Goal: Information Seeking & Learning: Compare options

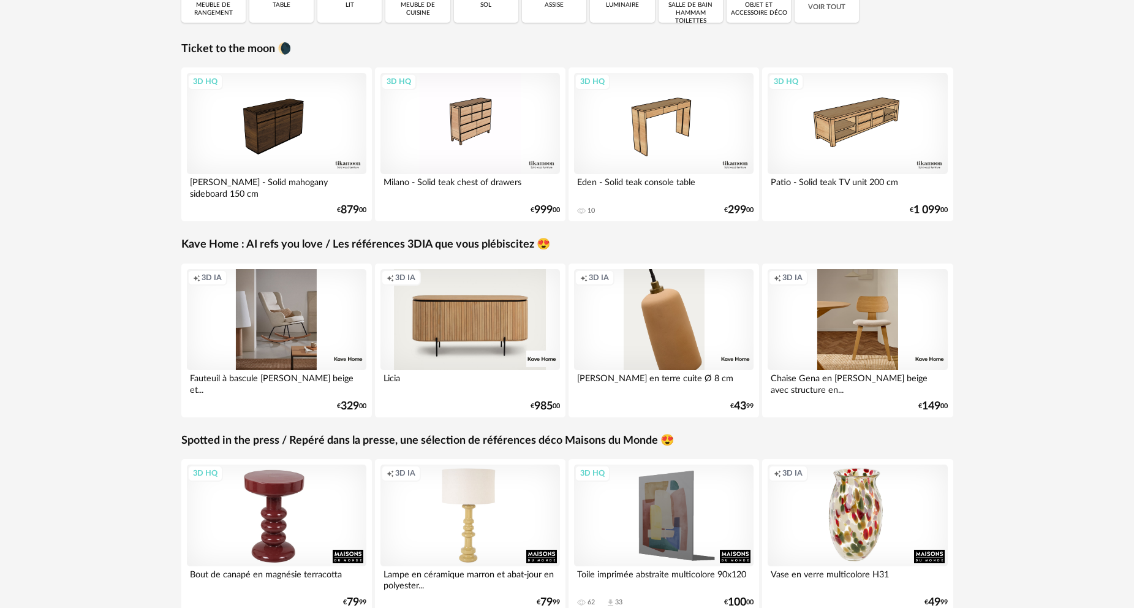
scroll to position [184, 0]
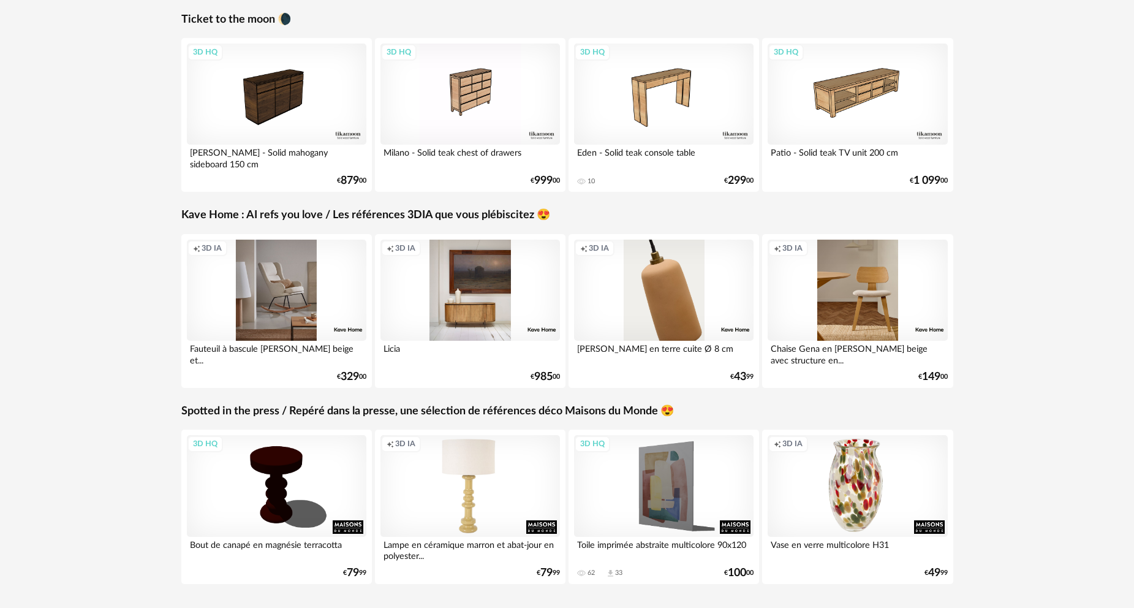
click at [493, 293] on div "Creation icon 3D IA" at bounding box center [470, 290] width 180 height 101
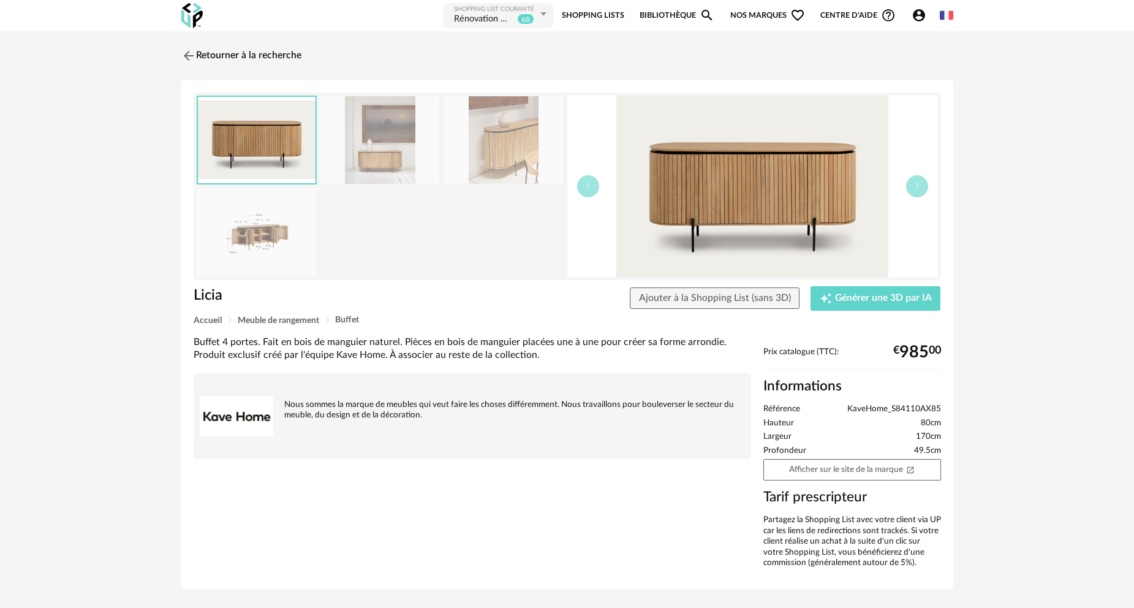
click at [776, 202] on img at bounding box center [752, 186] width 371 height 181
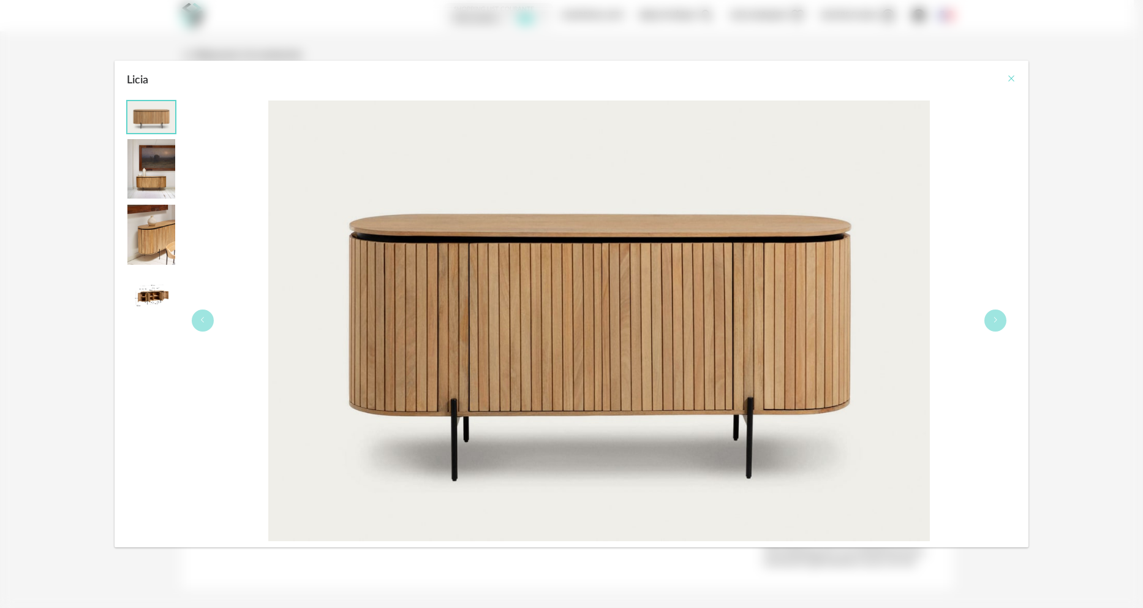
click at [1013, 77] on icon "Close" at bounding box center [1012, 79] width 10 height 10
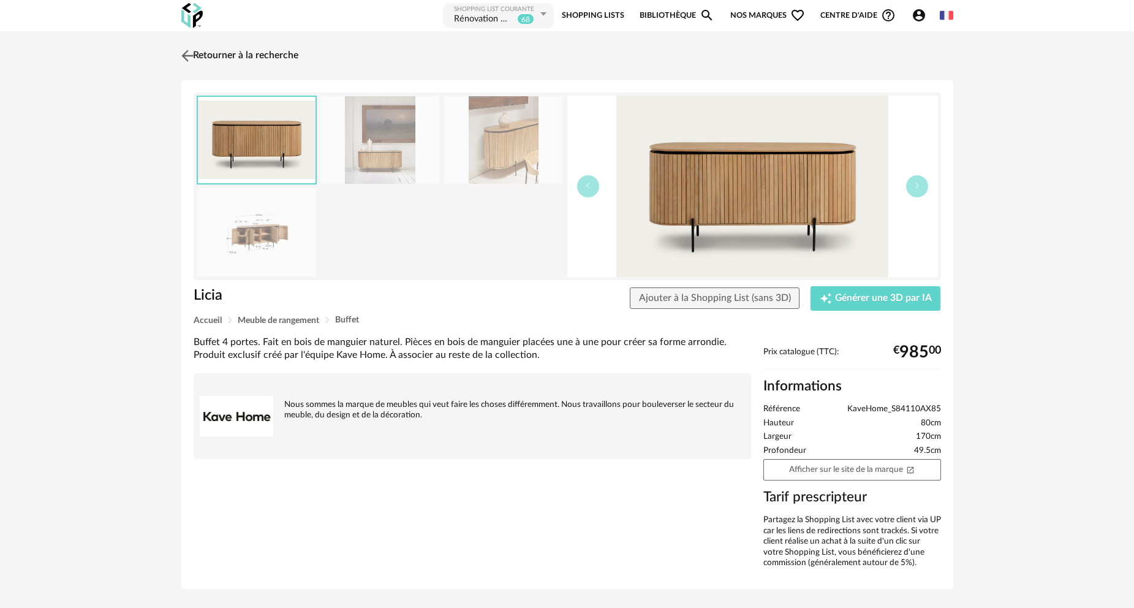
click at [247, 54] on link "Retourner à la recherche" at bounding box center [238, 55] width 120 height 27
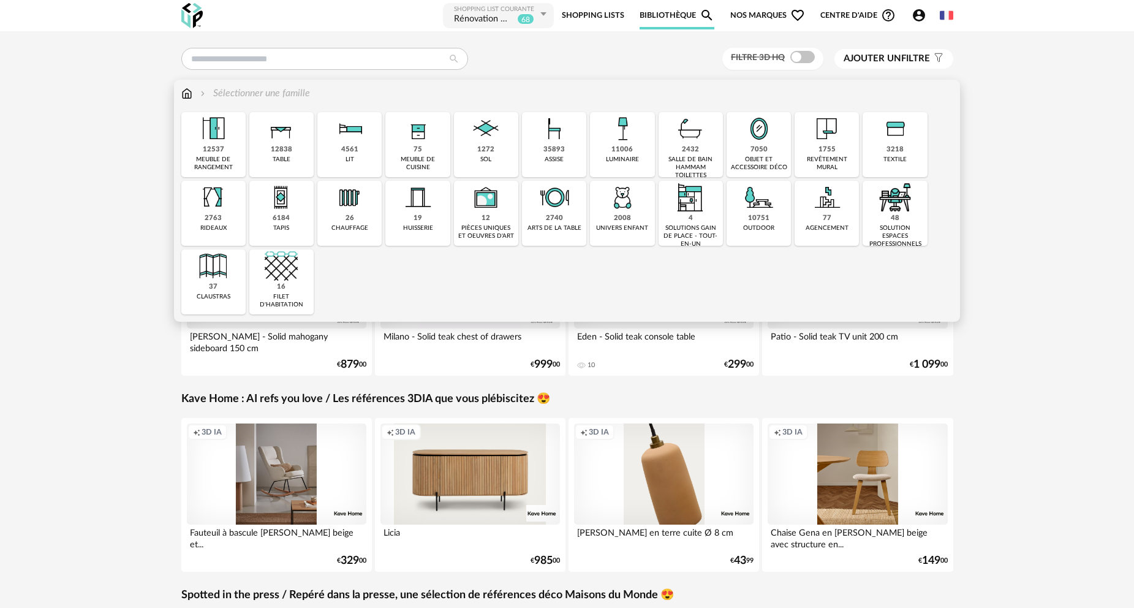
click at [560, 148] on div "35893" at bounding box center [553, 149] width 21 height 9
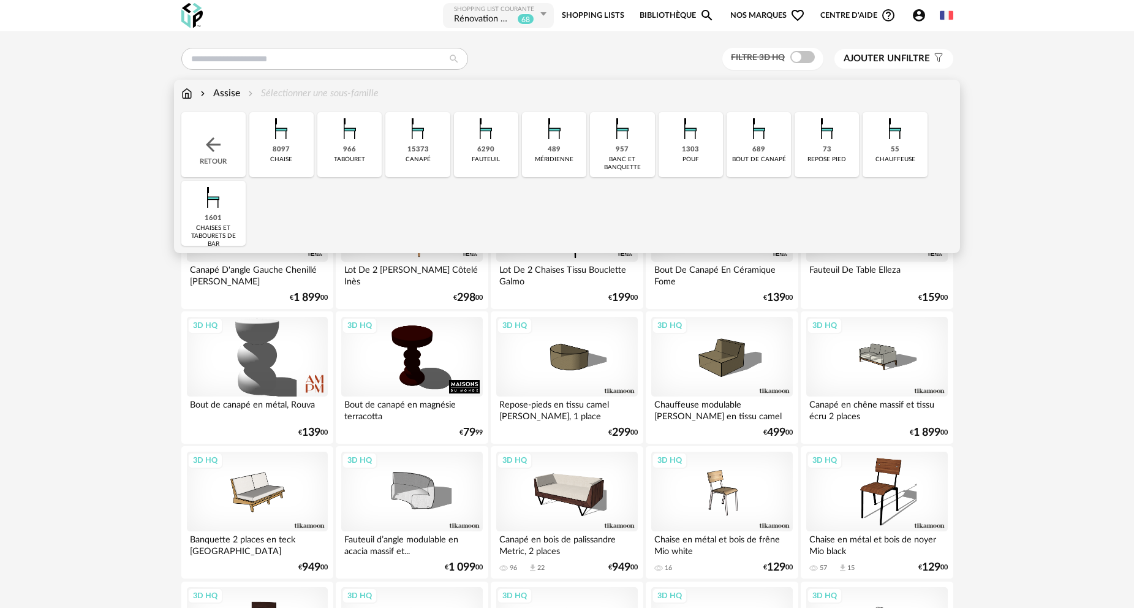
click at [404, 149] on div "15373 canapé" at bounding box center [417, 144] width 64 height 65
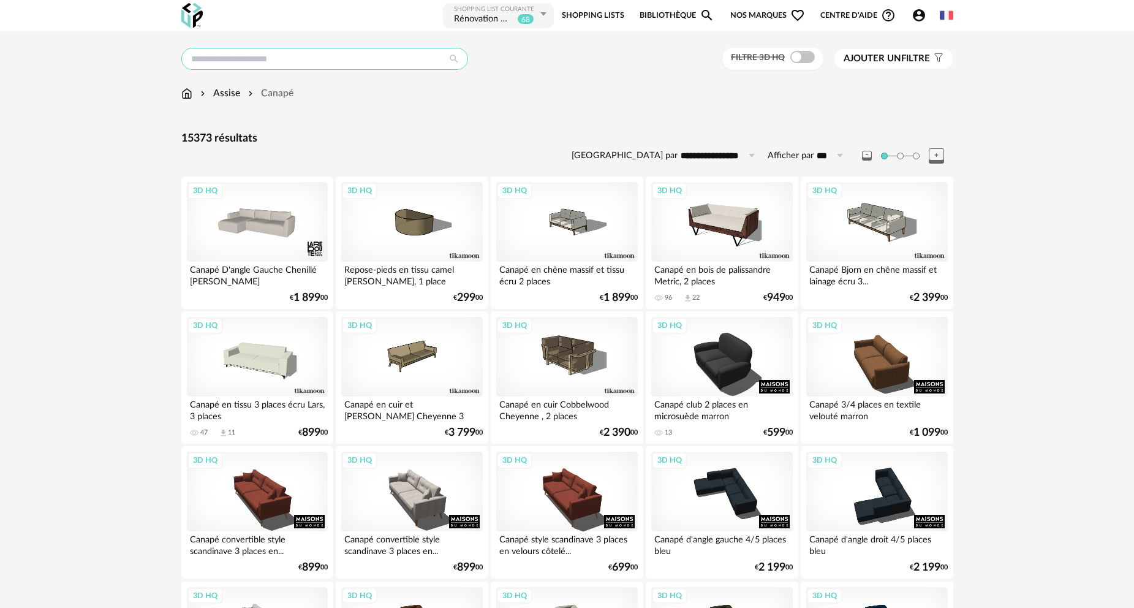
click at [274, 61] on input "text" at bounding box center [324, 59] width 287 height 22
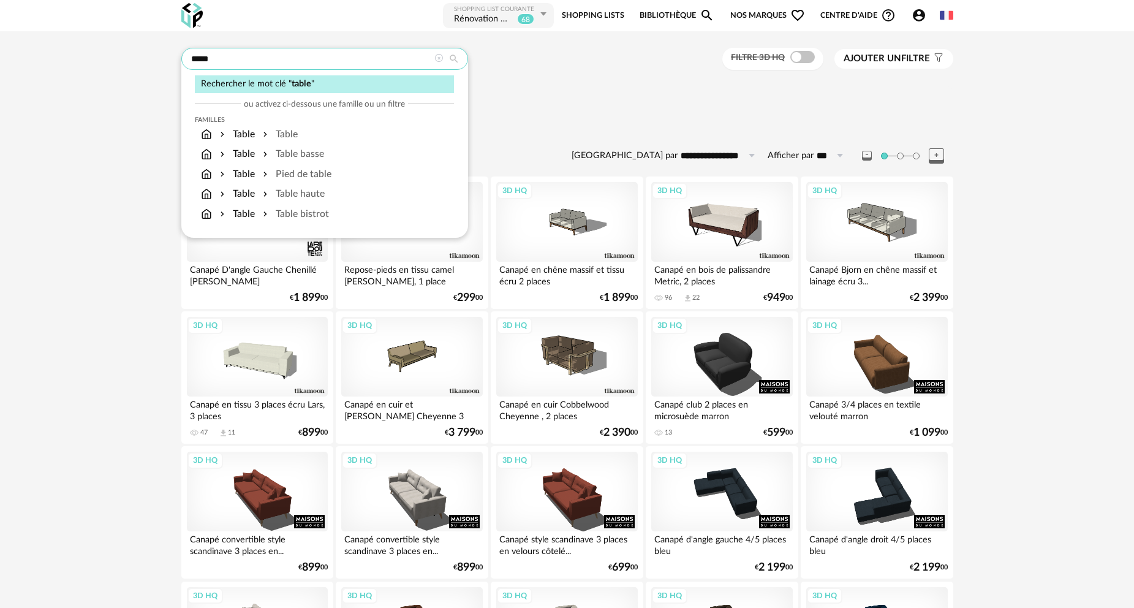
type input "*****"
type input "**********"
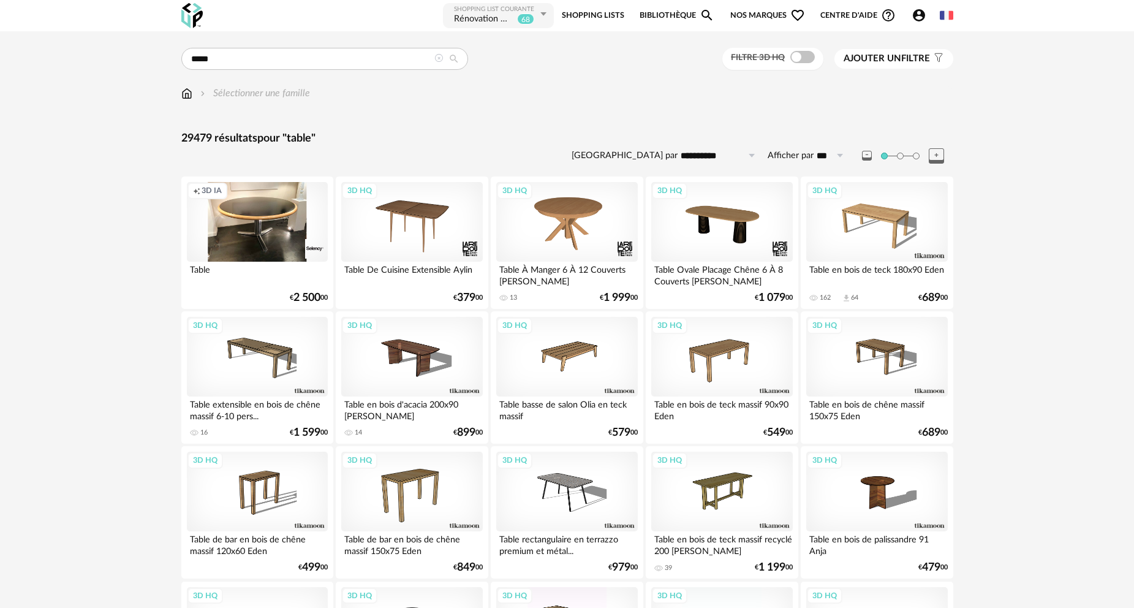
click at [438, 58] on icon at bounding box center [438, 58] width 9 height 9
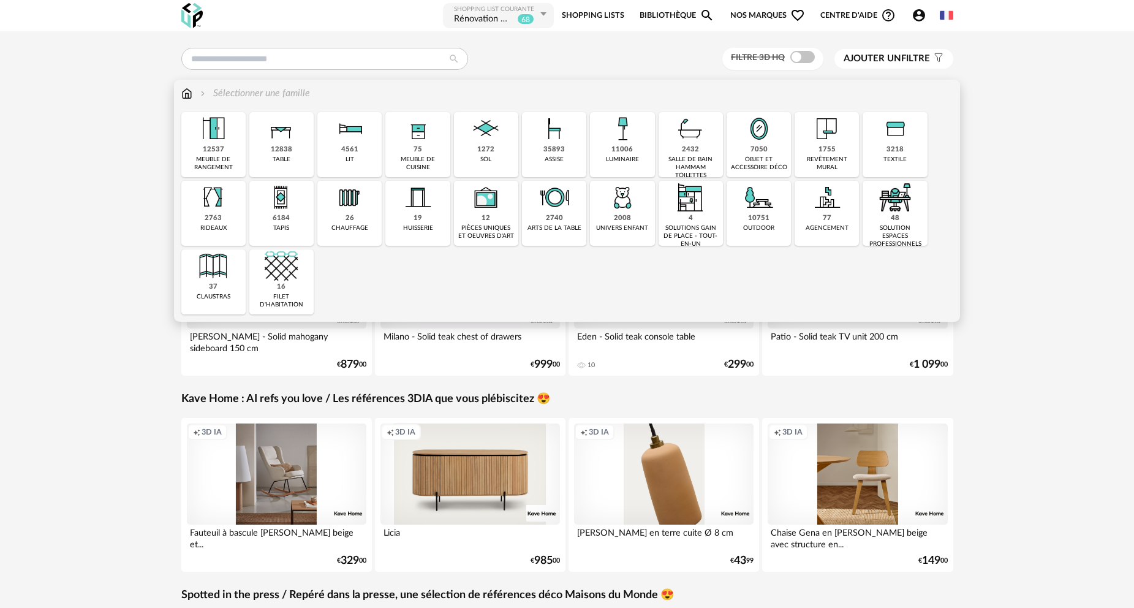
click at [278, 140] on img at bounding box center [281, 128] width 33 height 33
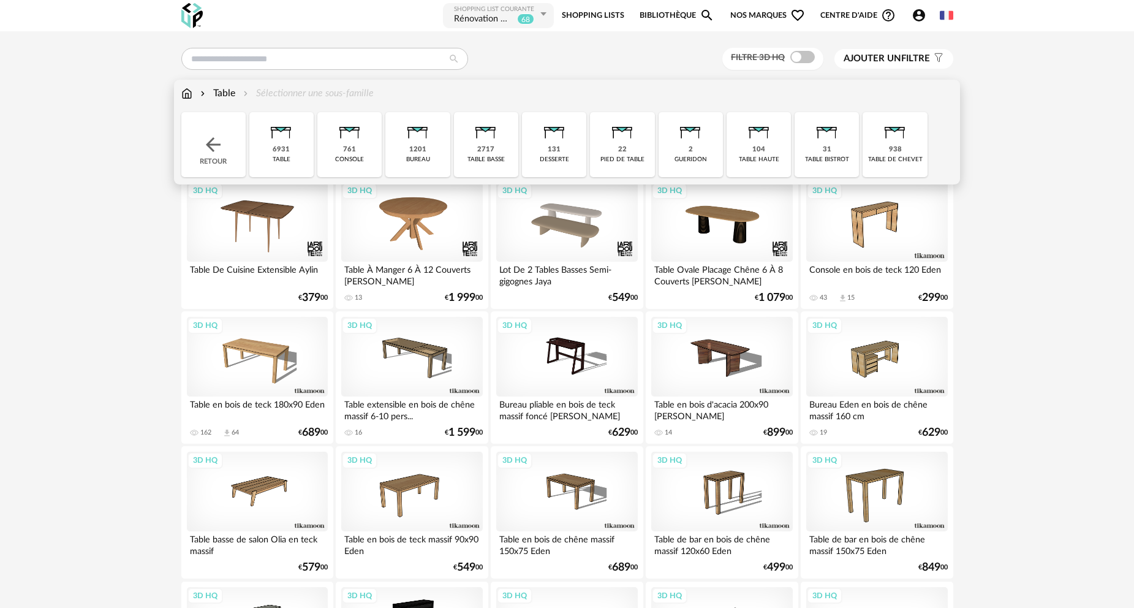
click at [283, 146] on div "6931" at bounding box center [281, 149] width 17 height 9
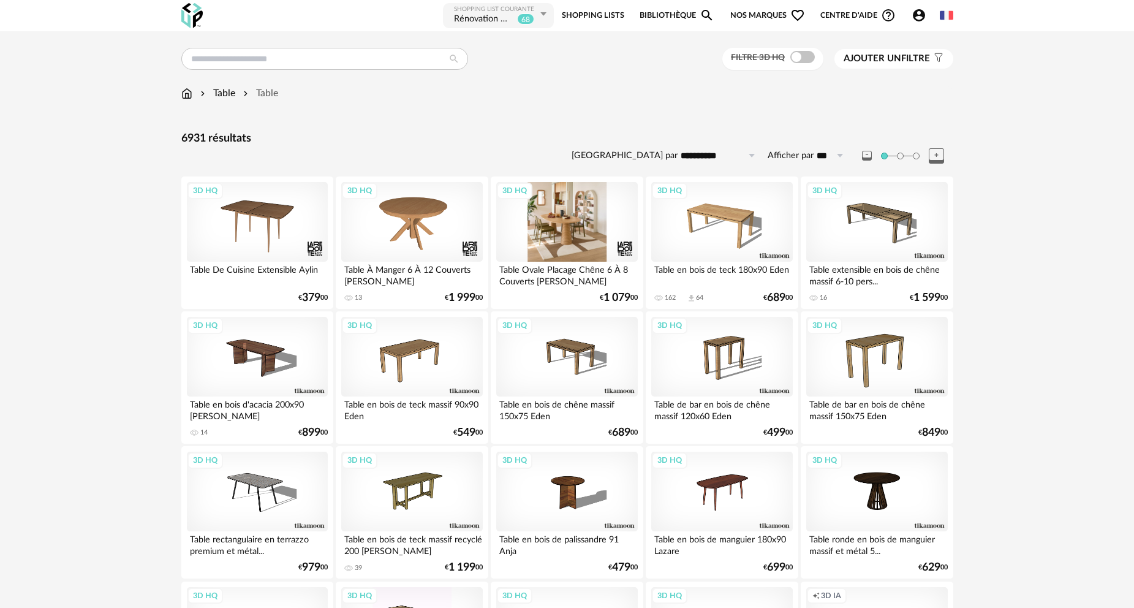
click at [569, 241] on div "3D HQ" at bounding box center [566, 222] width 141 height 80
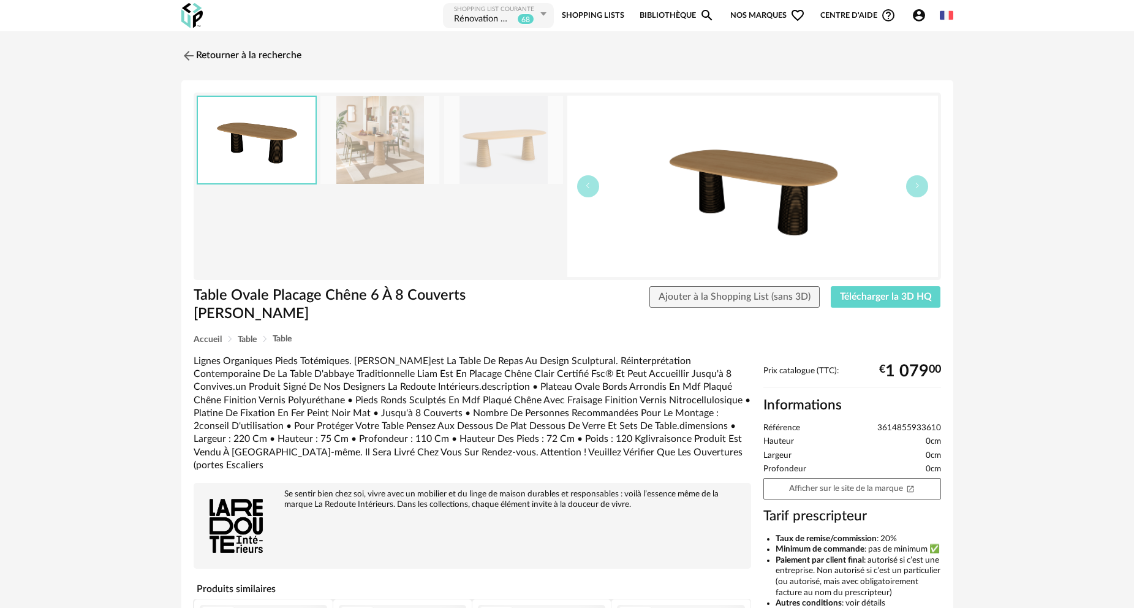
click at [395, 157] on img at bounding box center [379, 140] width 119 height 88
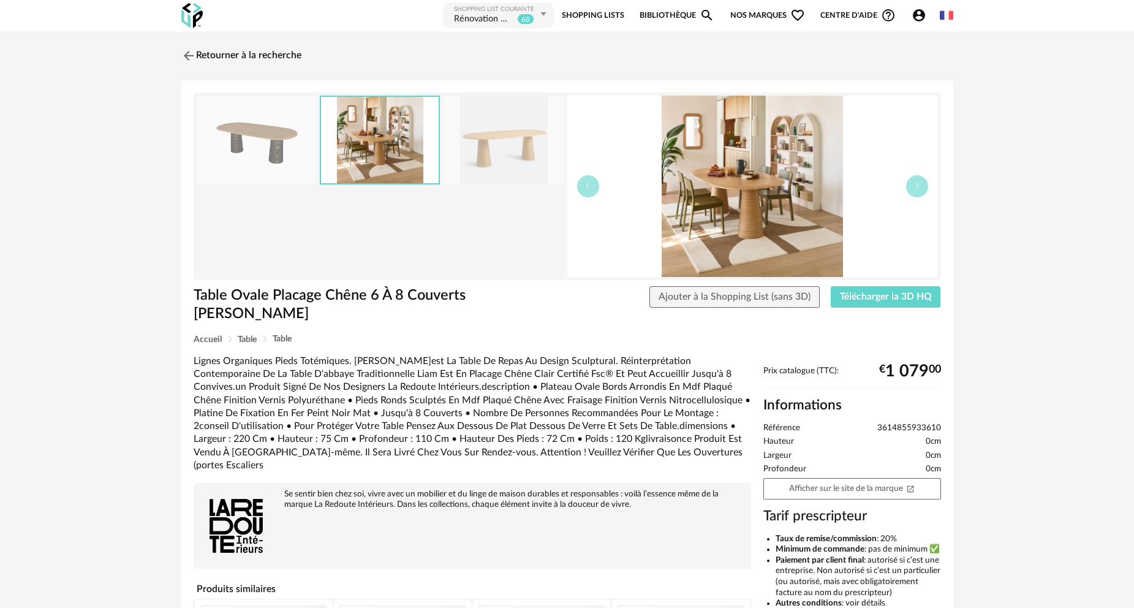
click at [489, 150] on img at bounding box center [503, 140] width 119 height 88
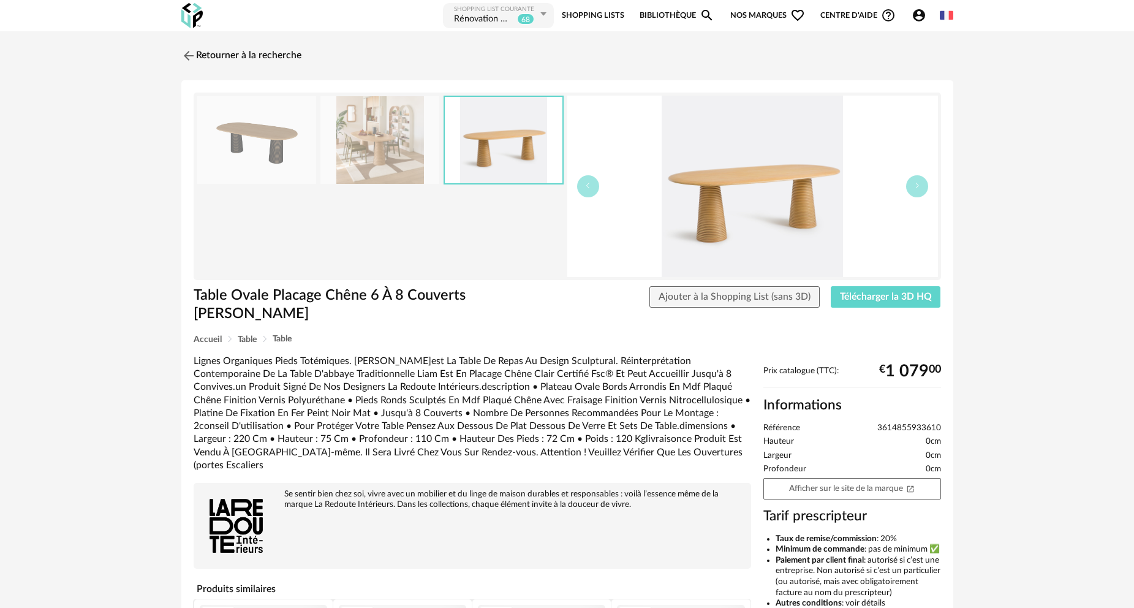
click at [737, 208] on img at bounding box center [752, 186] width 371 height 181
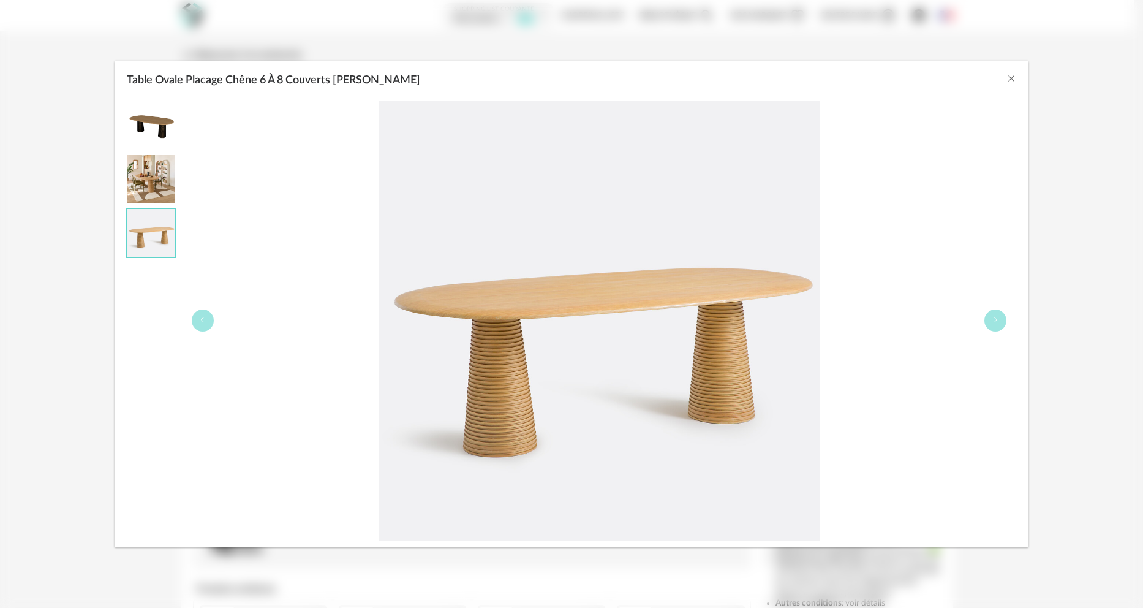
click at [152, 175] on img "Table Ovale Placage Chêne 6 À 8 Couverts Liam" at bounding box center [151, 179] width 48 height 48
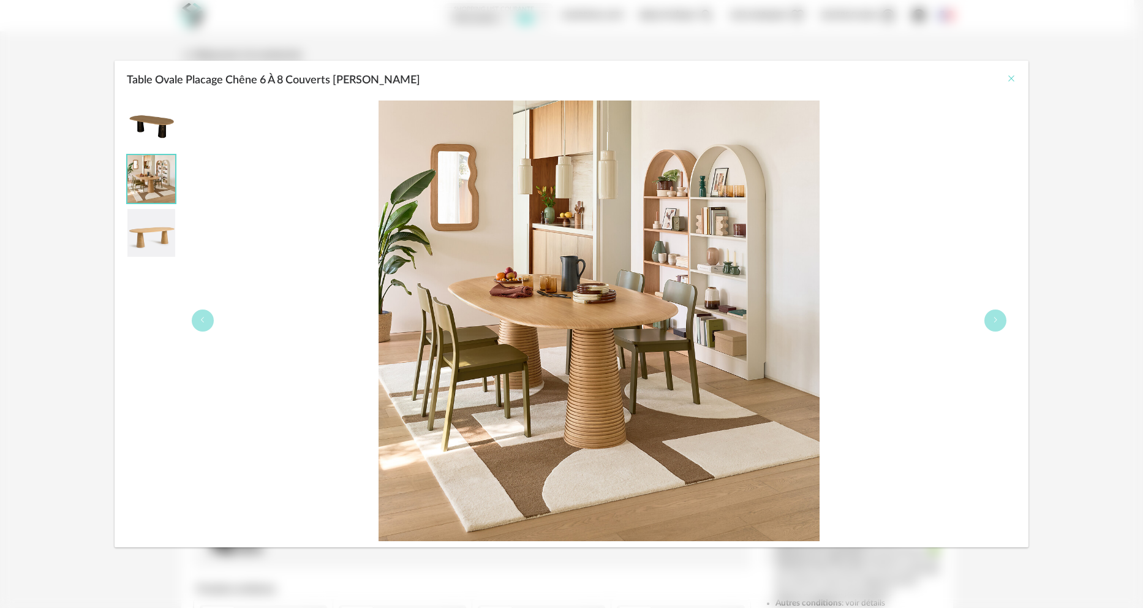
click at [1012, 80] on icon "Close" at bounding box center [1012, 79] width 10 height 10
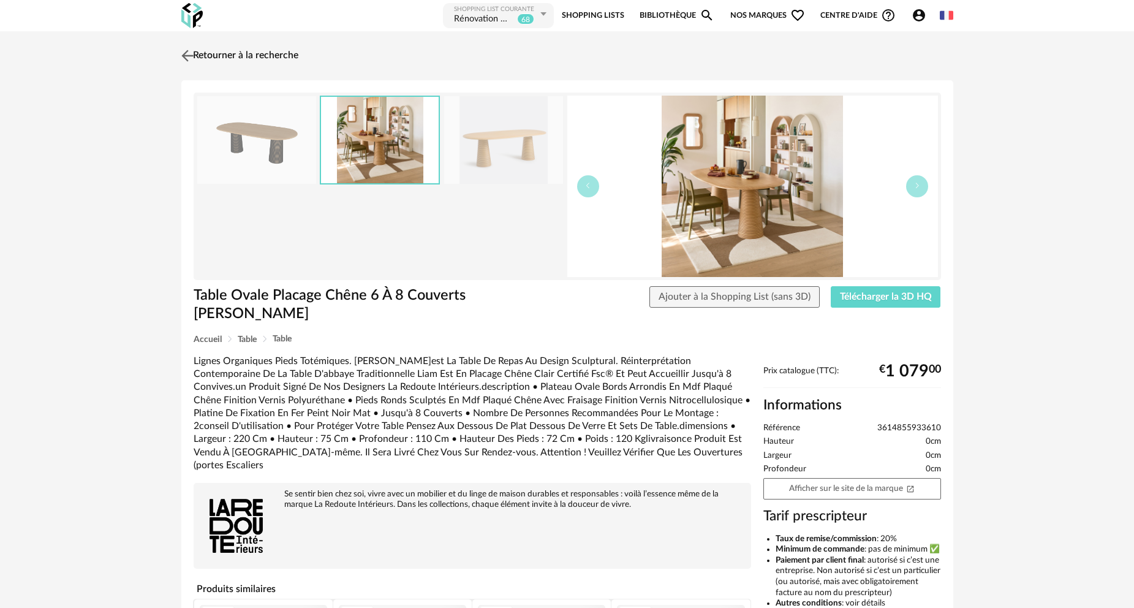
click at [196, 55] on img at bounding box center [187, 56] width 18 height 18
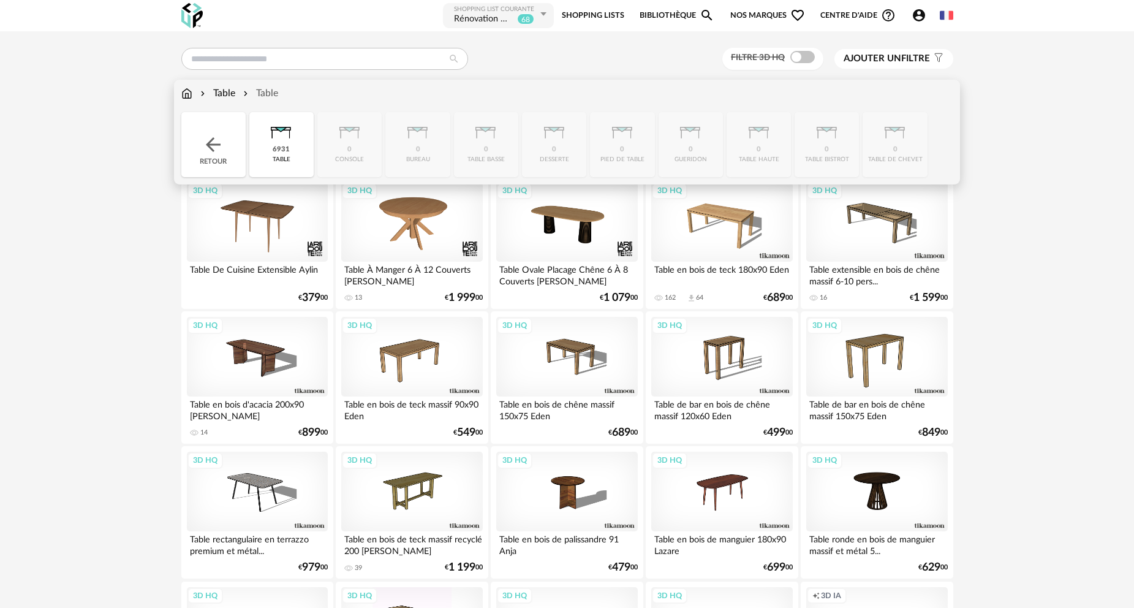
click at [188, 95] on img at bounding box center [186, 93] width 11 height 14
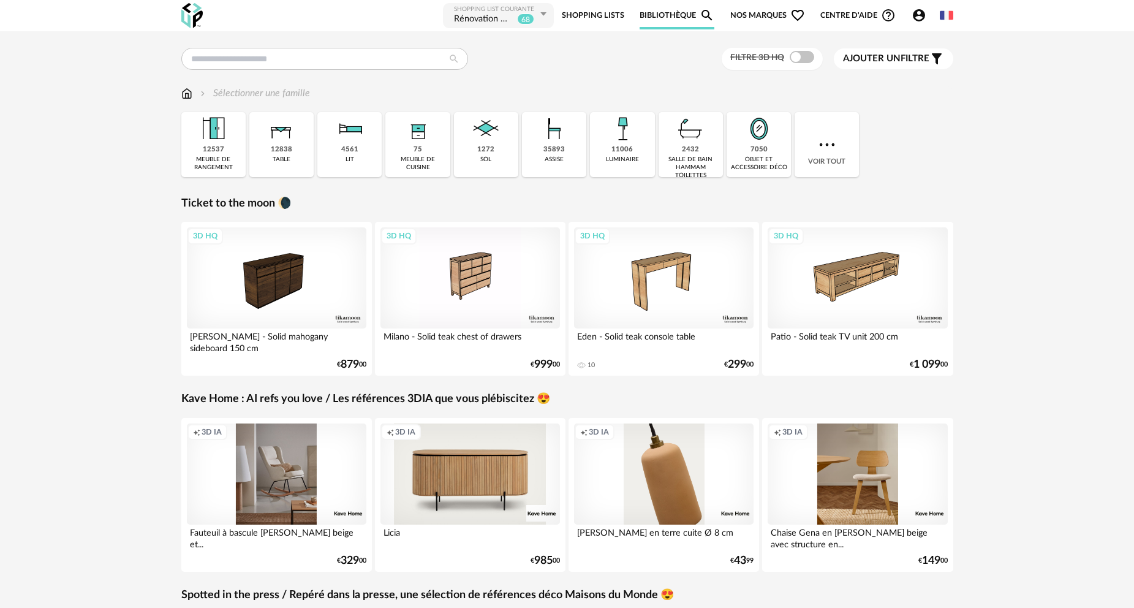
click at [554, 153] on div "35893" at bounding box center [553, 149] width 21 height 9
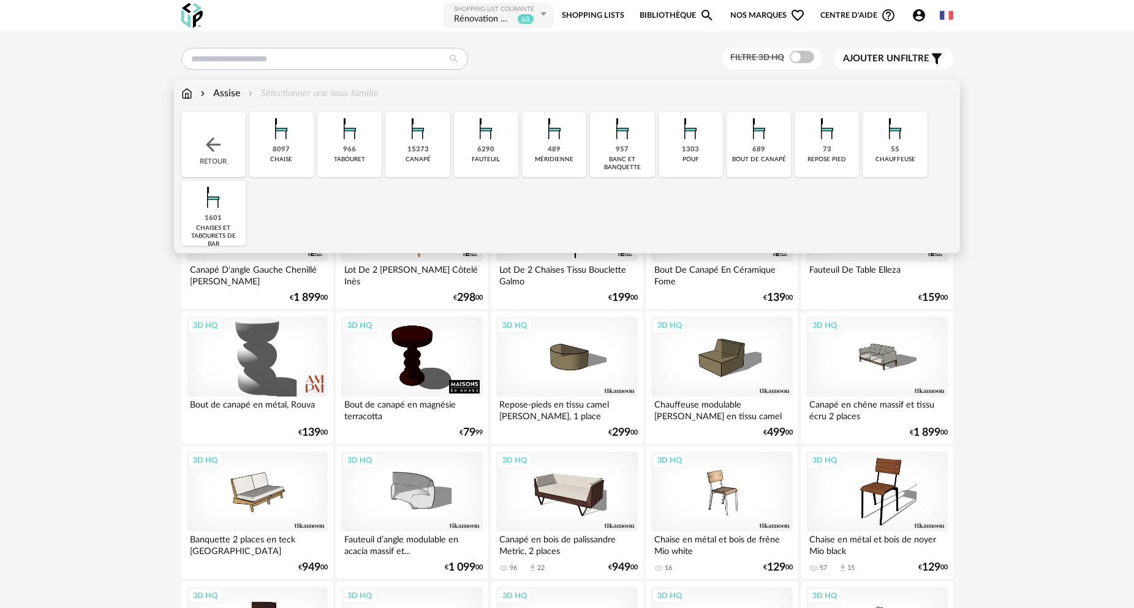
click at [434, 148] on div "15373 canapé" at bounding box center [417, 144] width 64 height 65
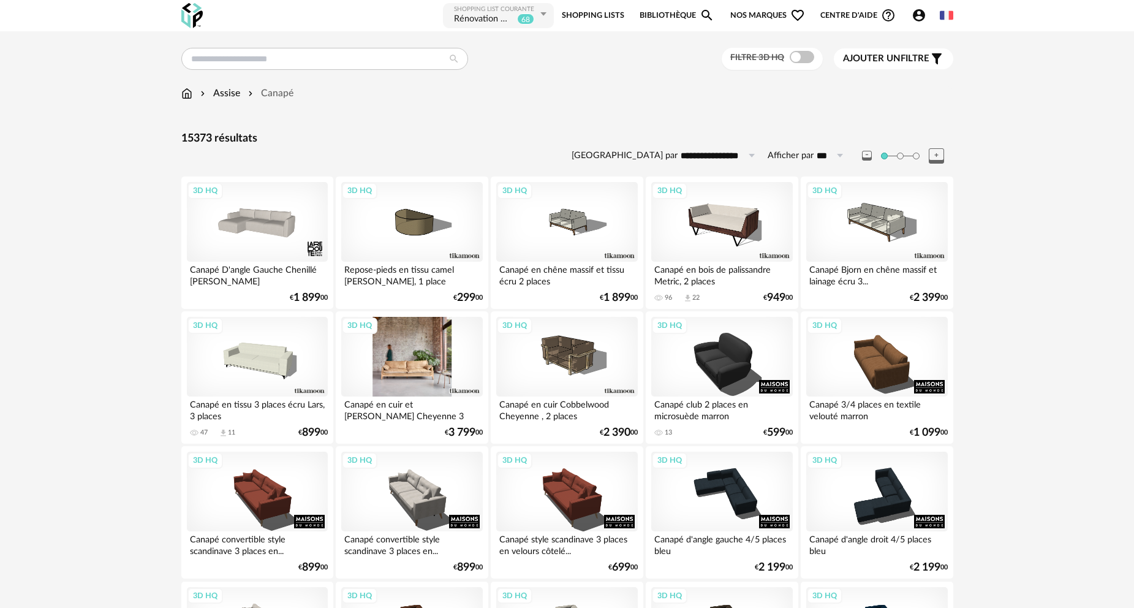
click at [417, 364] on div "3D HQ" at bounding box center [411, 357] width 141 height 80
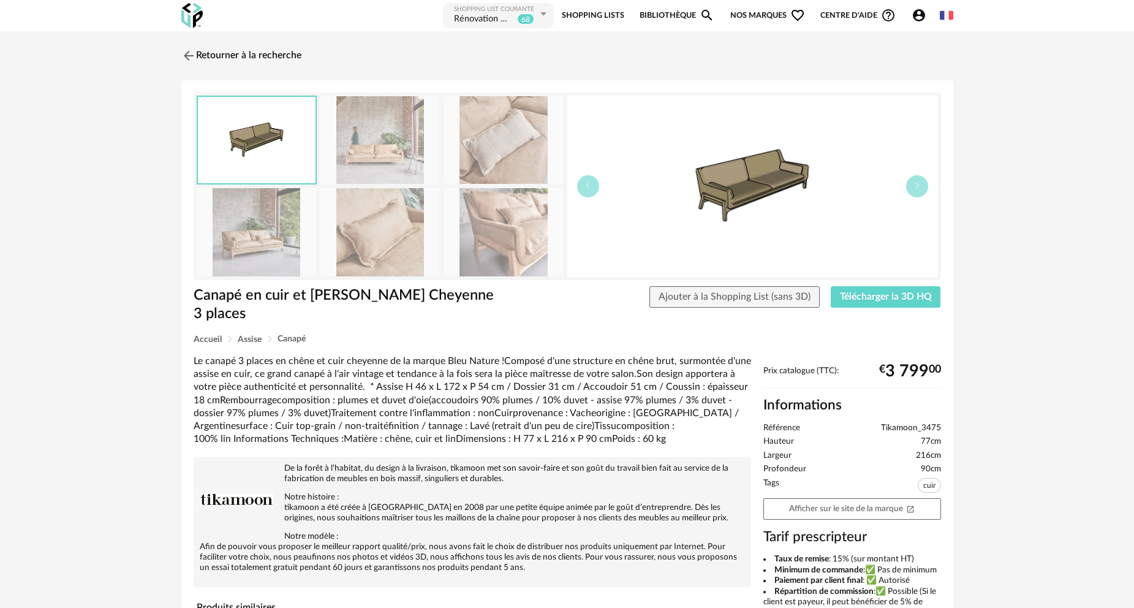
click at [392, 134] on img at bounding box center [379, 140] width 119 height 88
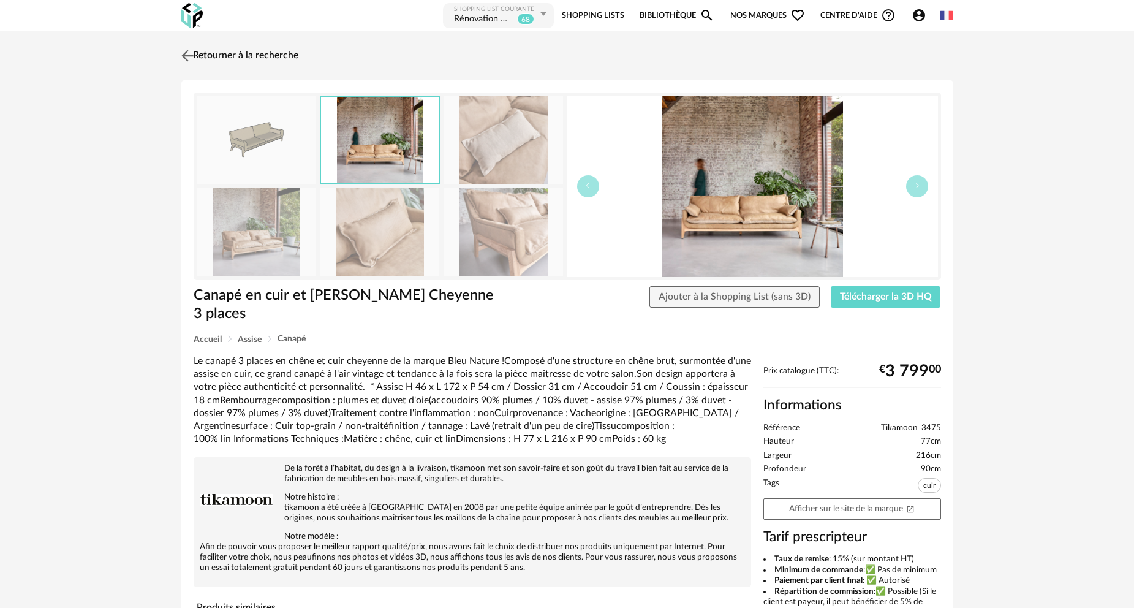
click at [222, 55] on link "Retourner à la recherche" at bounding box center [238, 55] width 120 height 27
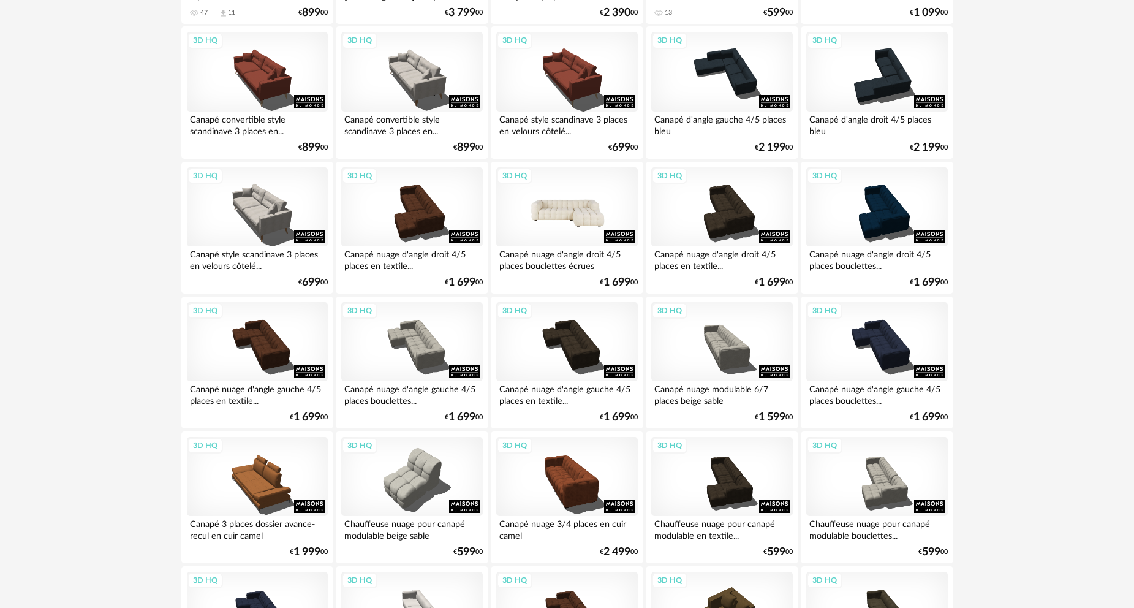
scroll to position [429, 0]
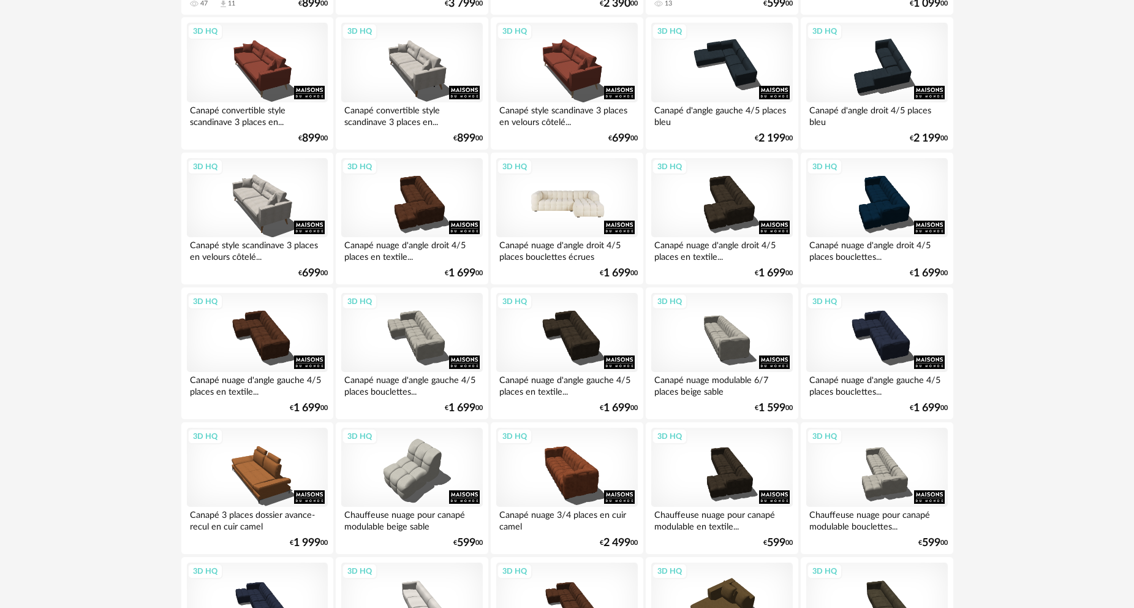
click at [571, 203] on div "3D HQ" at bounding box center [566, 198] width 141 height 80
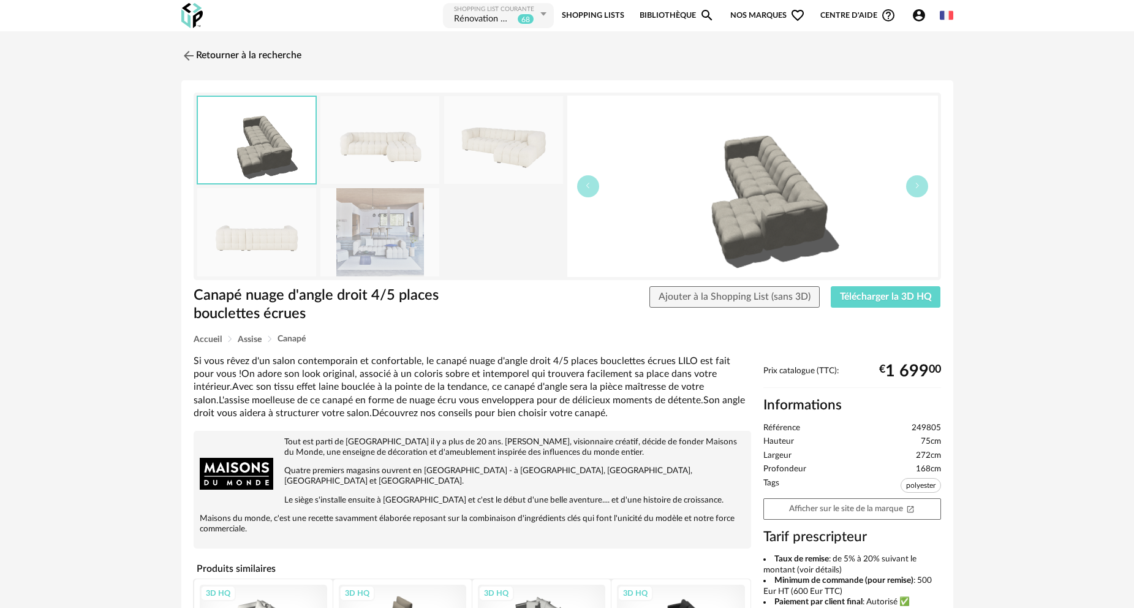
click at [491, 153] on img at bounding box center [503, 140] width 119 height 88
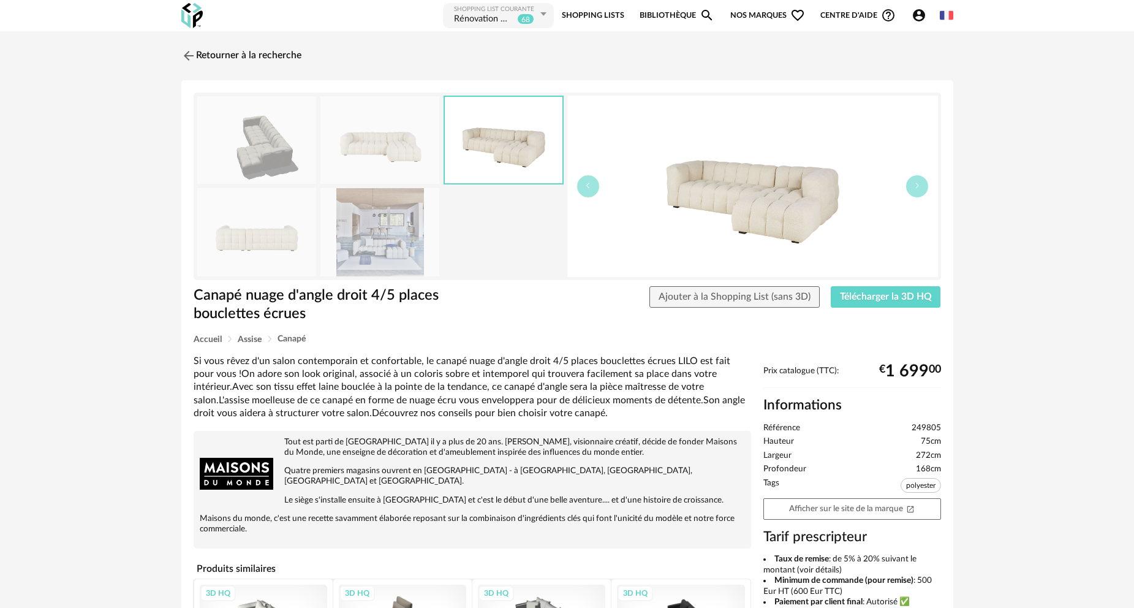
click at [789, 235] on img at bounding box center [752, 186] width 371 height 181
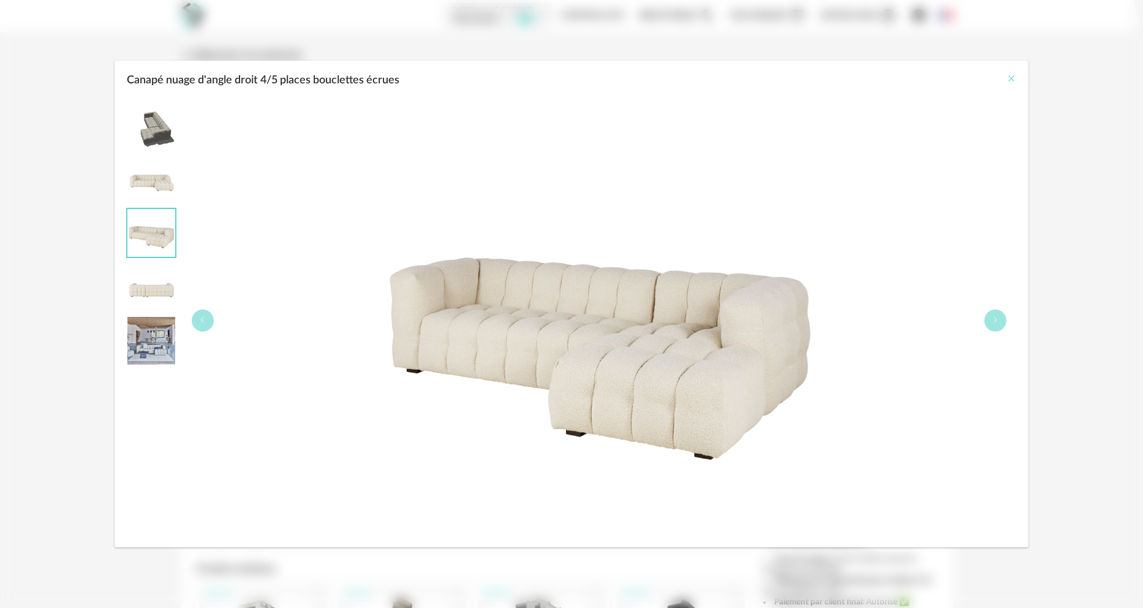
click at [1008, 80] on icon "Close" at bounding box center [1012, 79] width 10 height 10
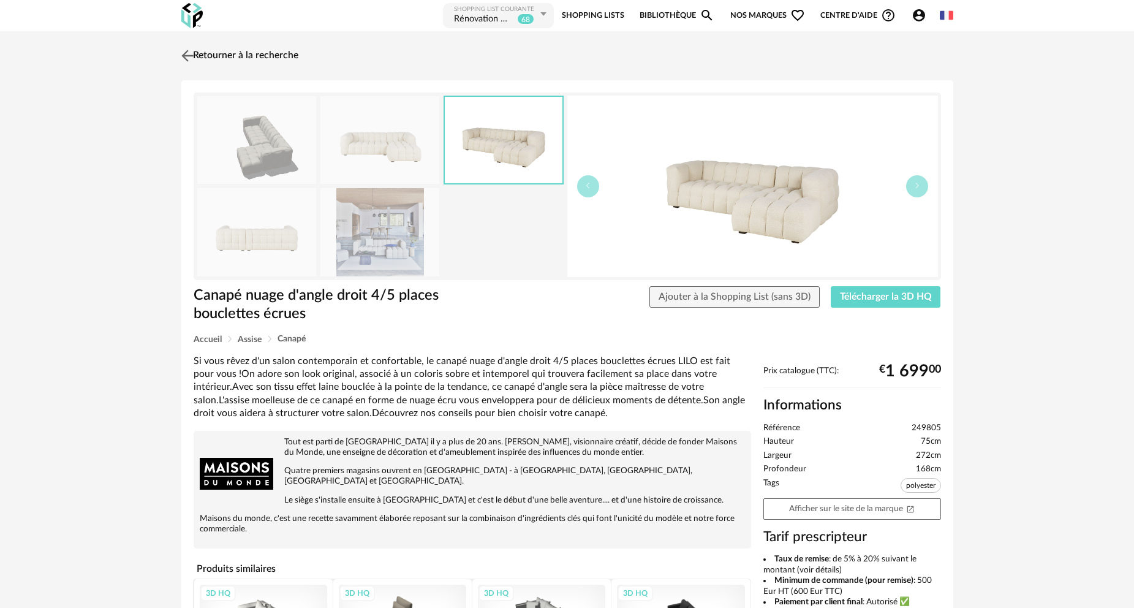
click at [230, 55] on link "Retourner à la recherche" at bounding box center [238, 55] width 120 height 27
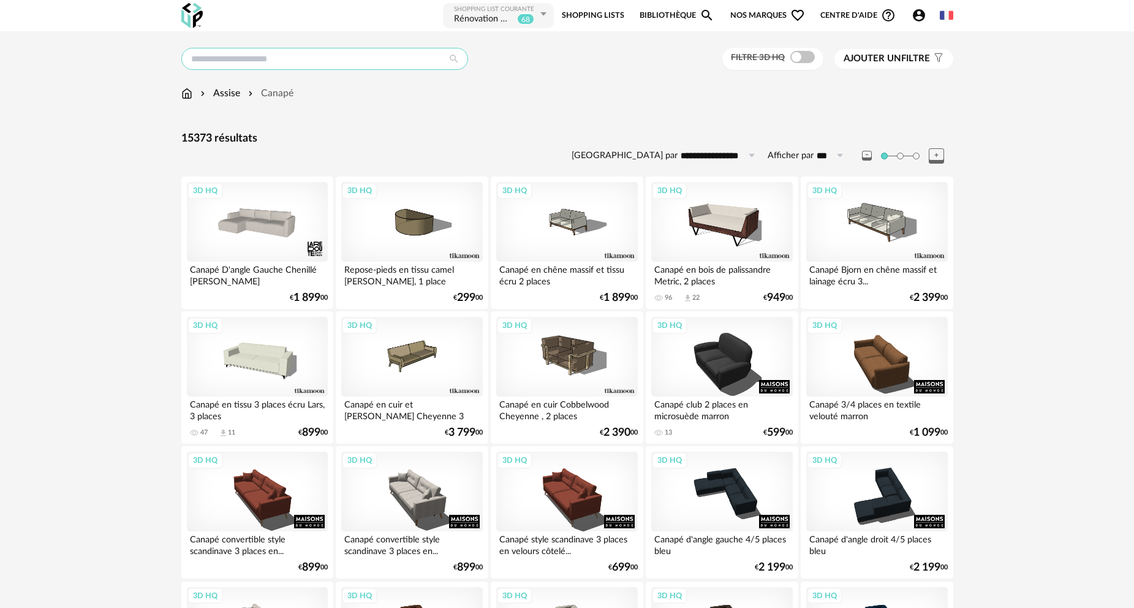
click at [372, 62] on input "text" at bounding box center [324, 59] width 287 height 22
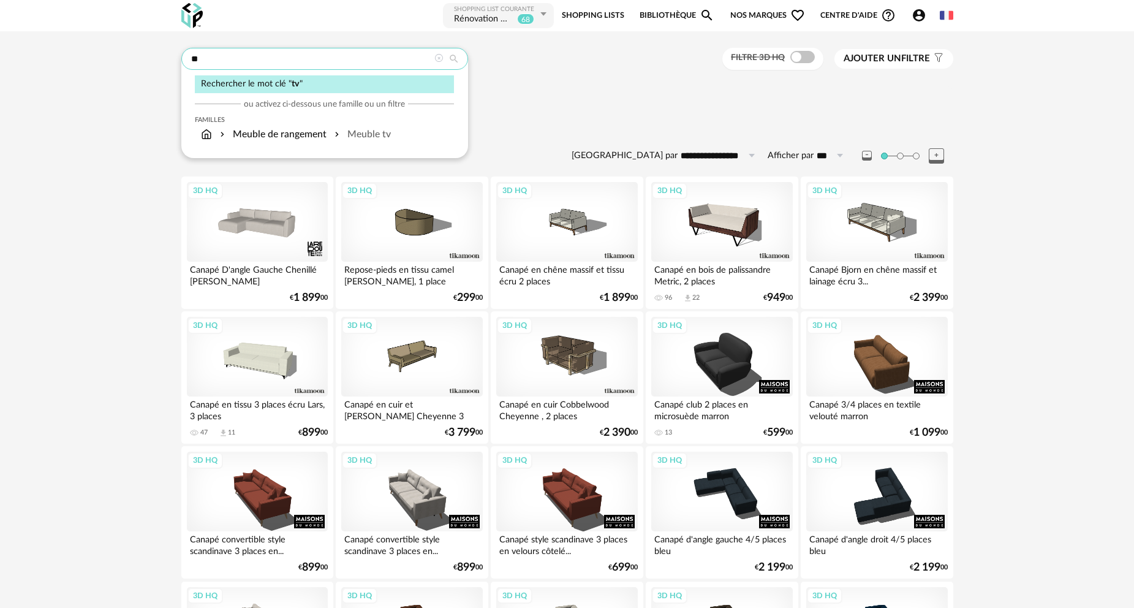
type input "**"
type input "**********"
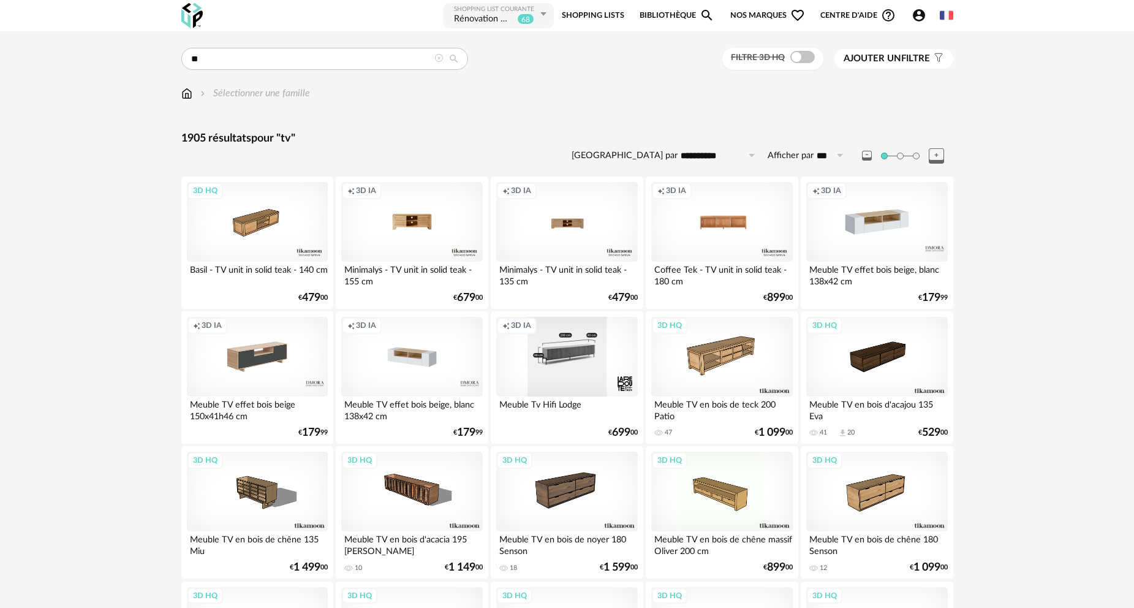
click at [578, 349] on div "Creation icon 3D IA" at bounding box center [566, 357] width 141 height 80
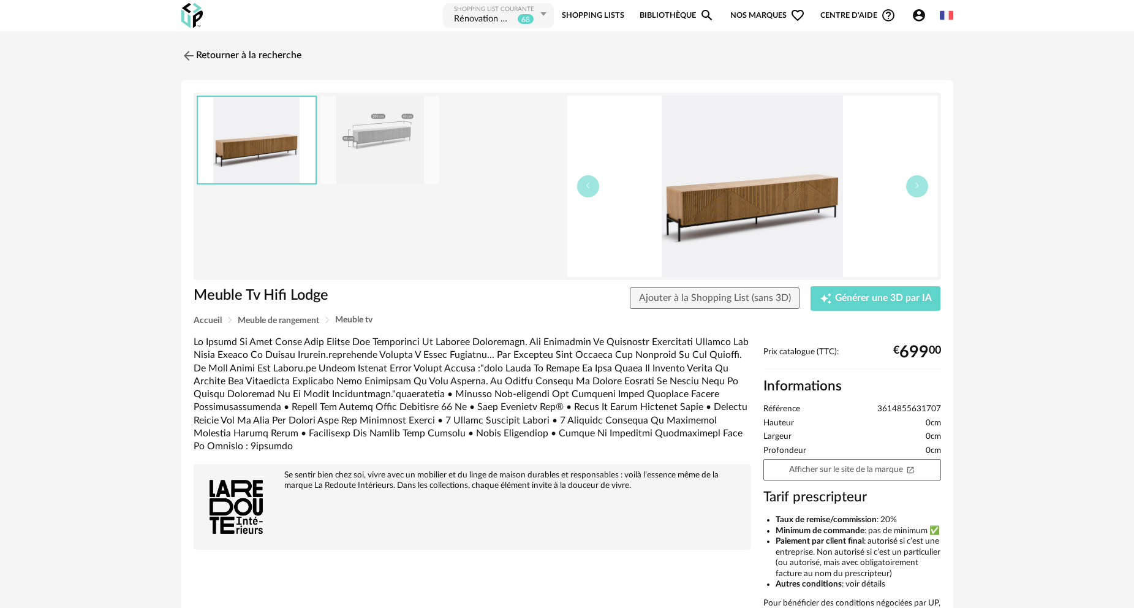
click at [757, 190] on img at bounding box center [752, 186] width 371 height 181
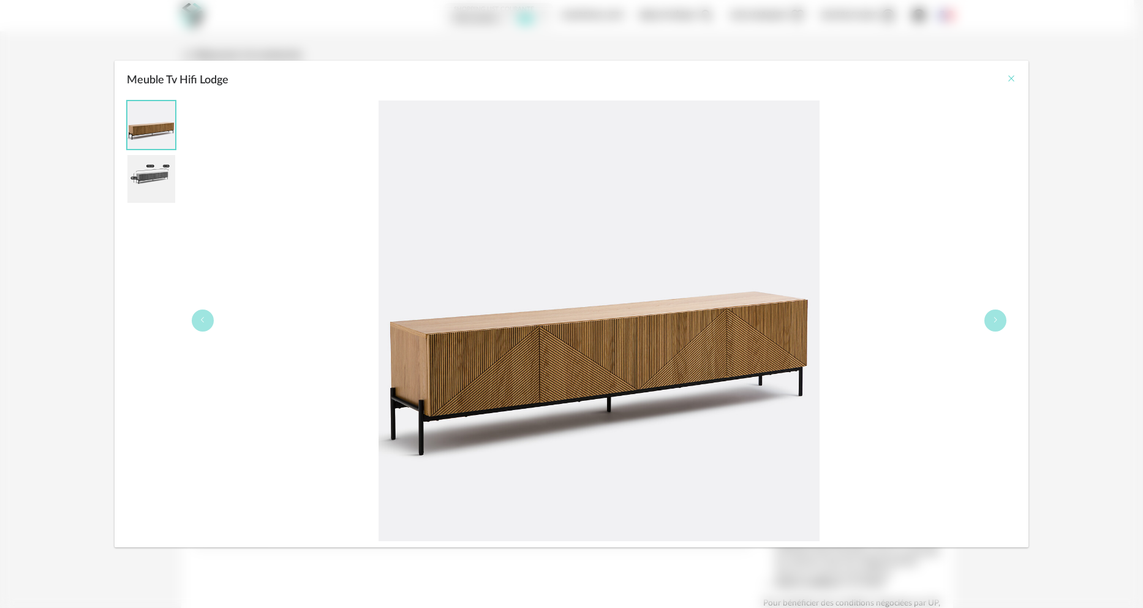
click at [1010, 79] on icon "Close" at bounding box center [1012, 79] width 10 height 10
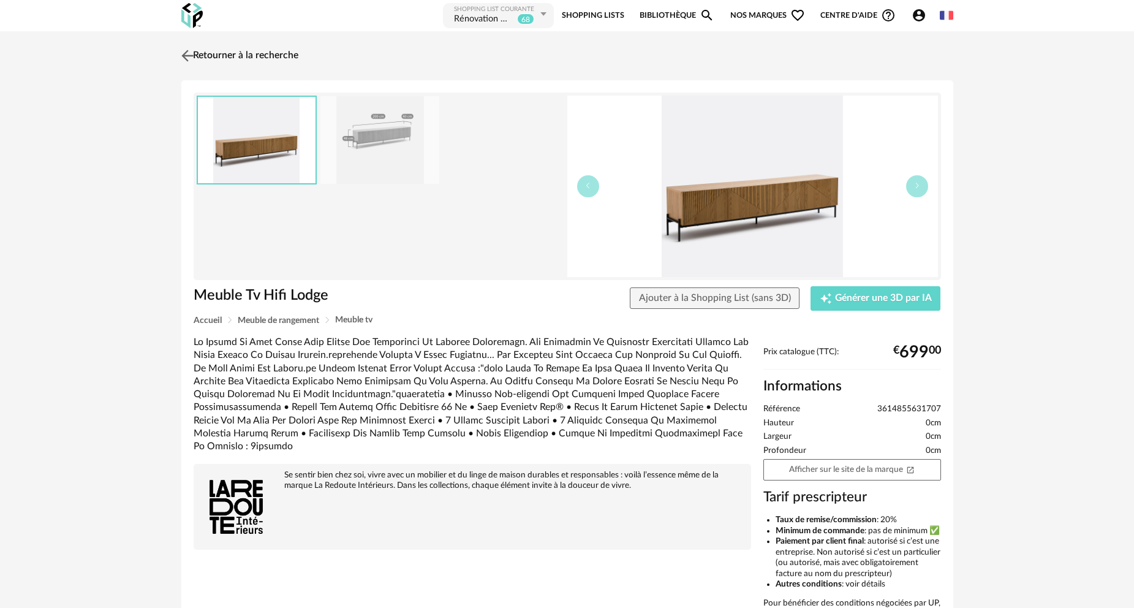
click at [206, 53] on link "Retourner à la recherche" at bounding box center [238, 55] width 120 height 27
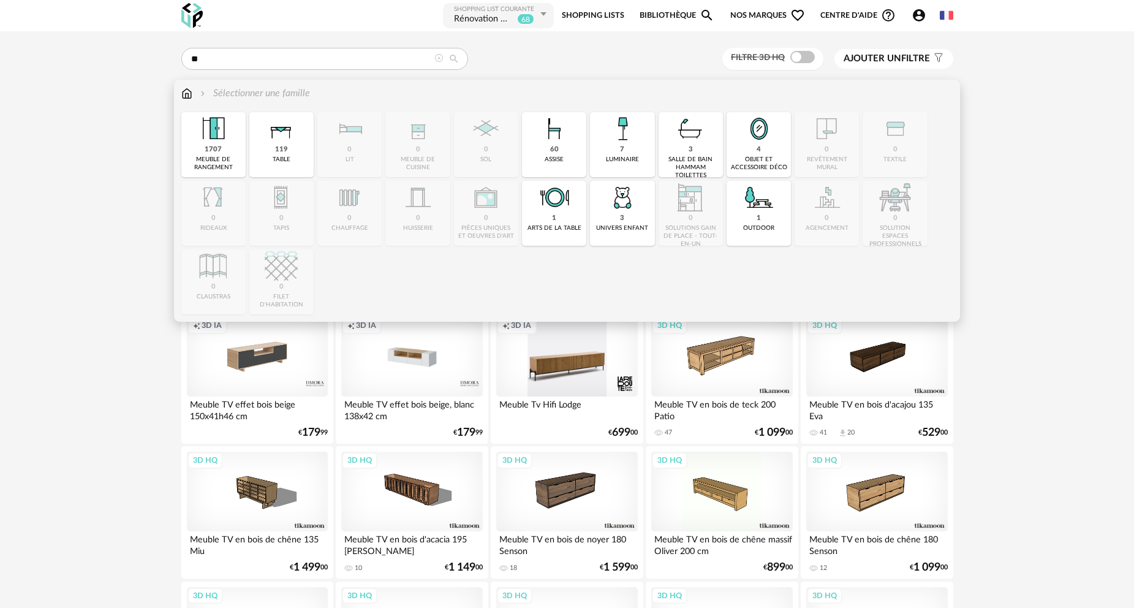
click at [186, 92] on img at bounding box center [186, 93] width 11 height 14
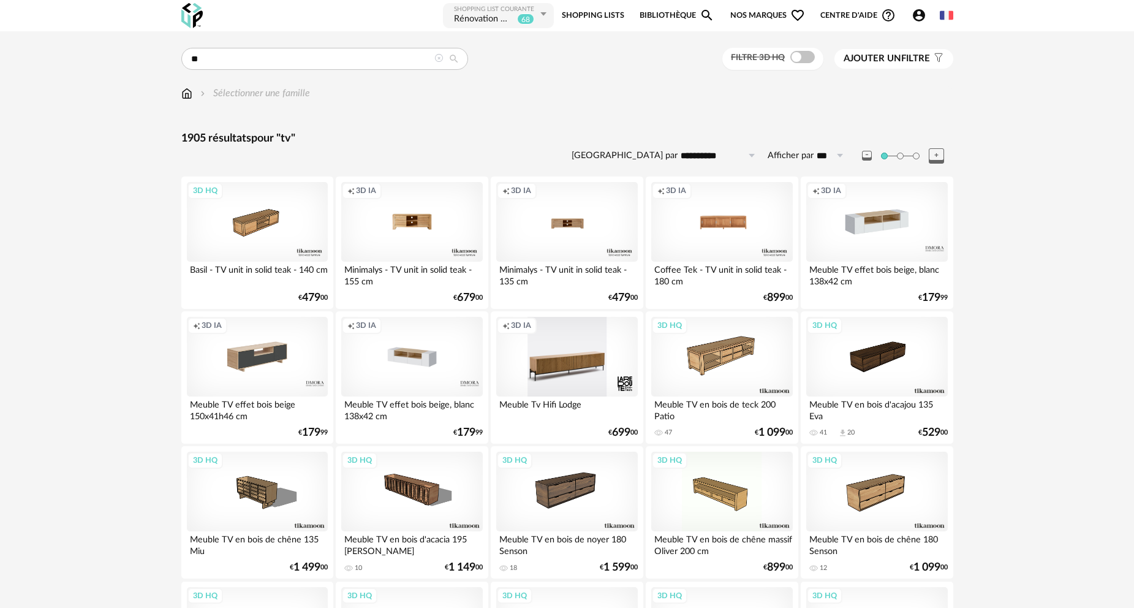
click at [437, 59] on icon at bounding box center [438, 58] width 9 height 9
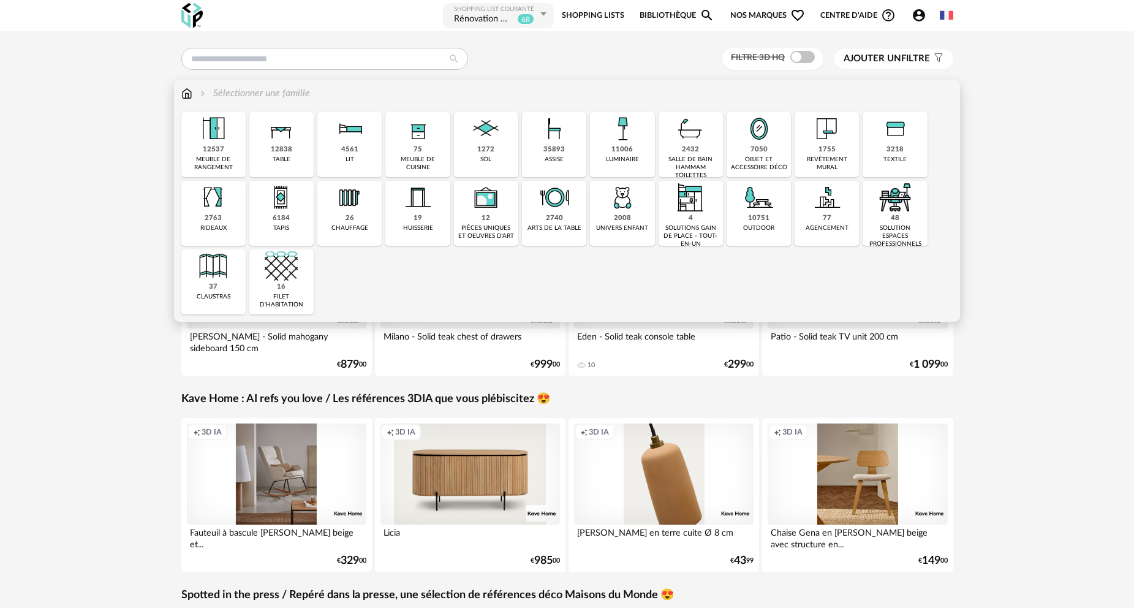
click at [558, 155] on div "35893 assise" at bounding box center [554, 144] width 64 height 65
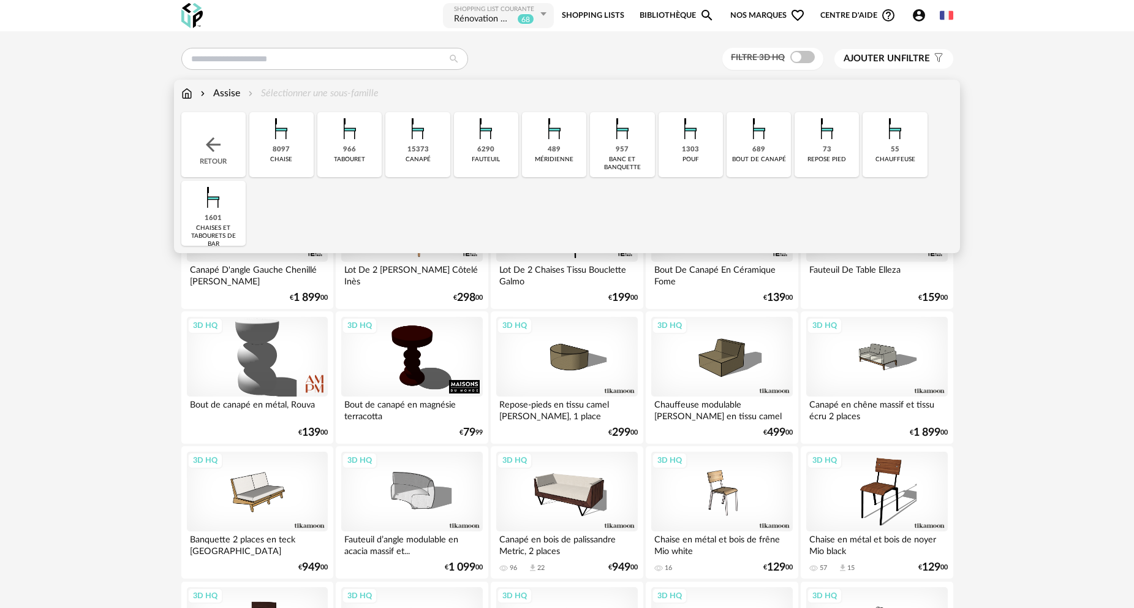
click at [420, 151] on div "15373" at bounding box center [417, 149] width 21 height 9
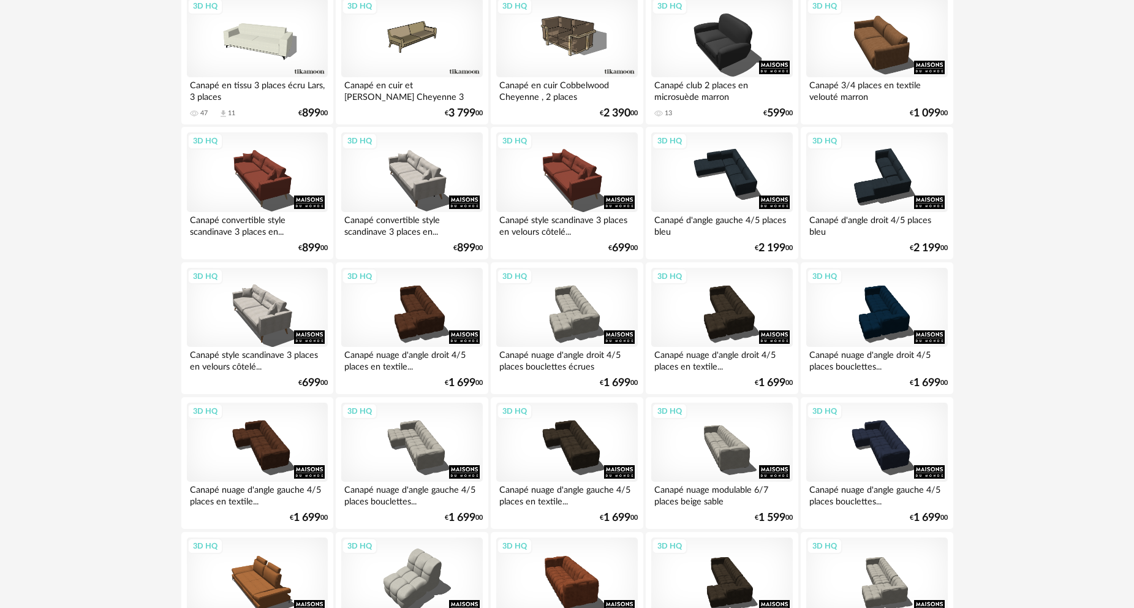
scroll to position [551, 0]
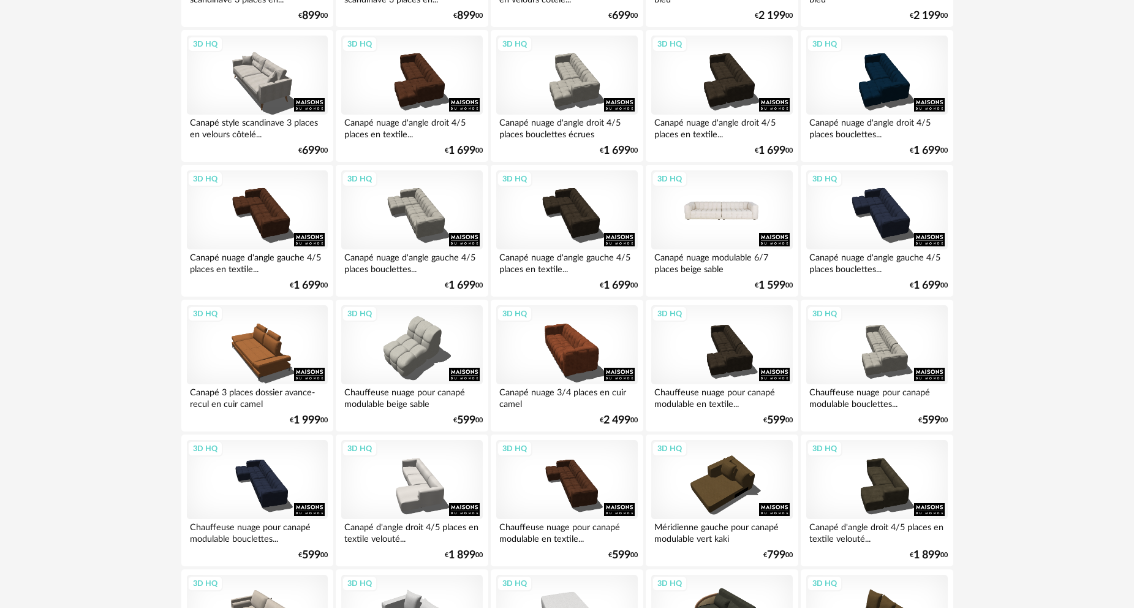
click at [744, 217] on div "3D HQ" at bounding box center [721, 210] width 141 height 80
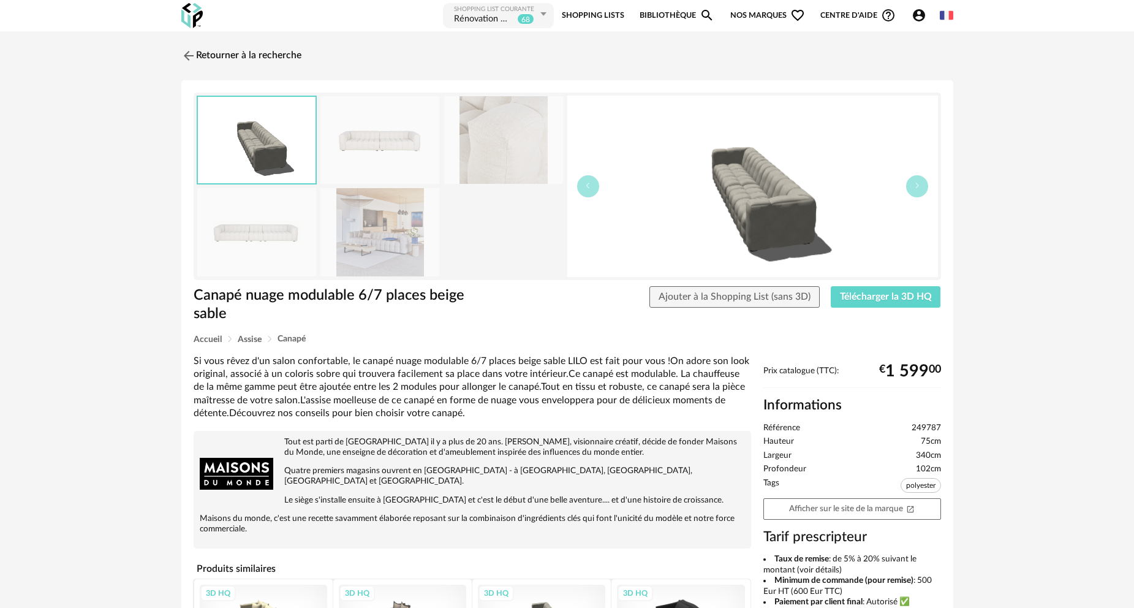
click at [387, 227] on img at bounding box center [379, 232] width 119 height 88
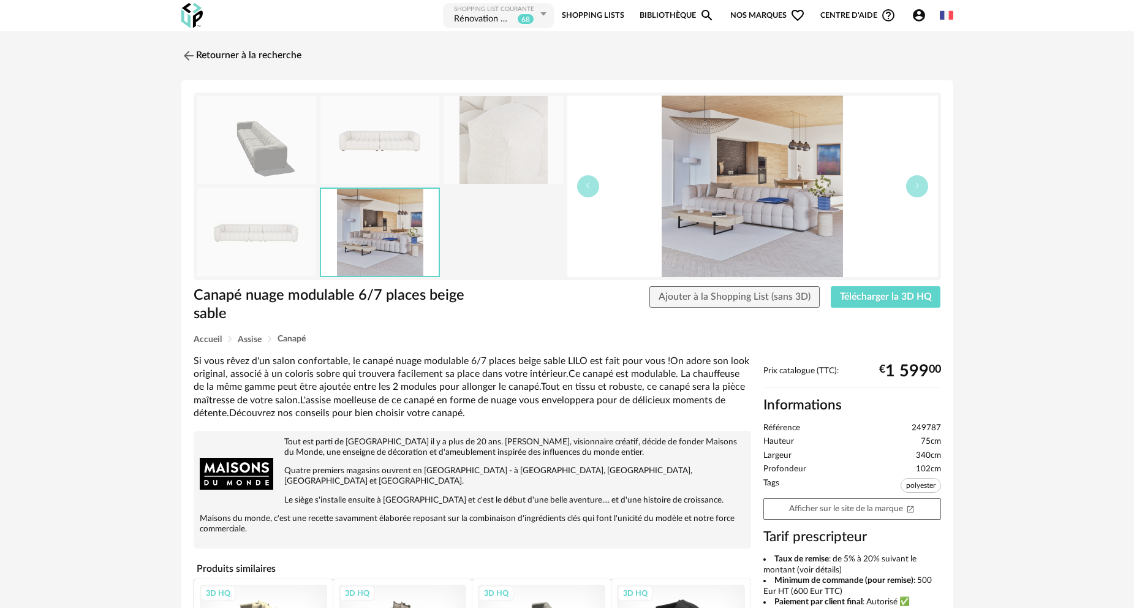
click at [782, 211] on img at bounding box center [752, 186] width 371 height 181
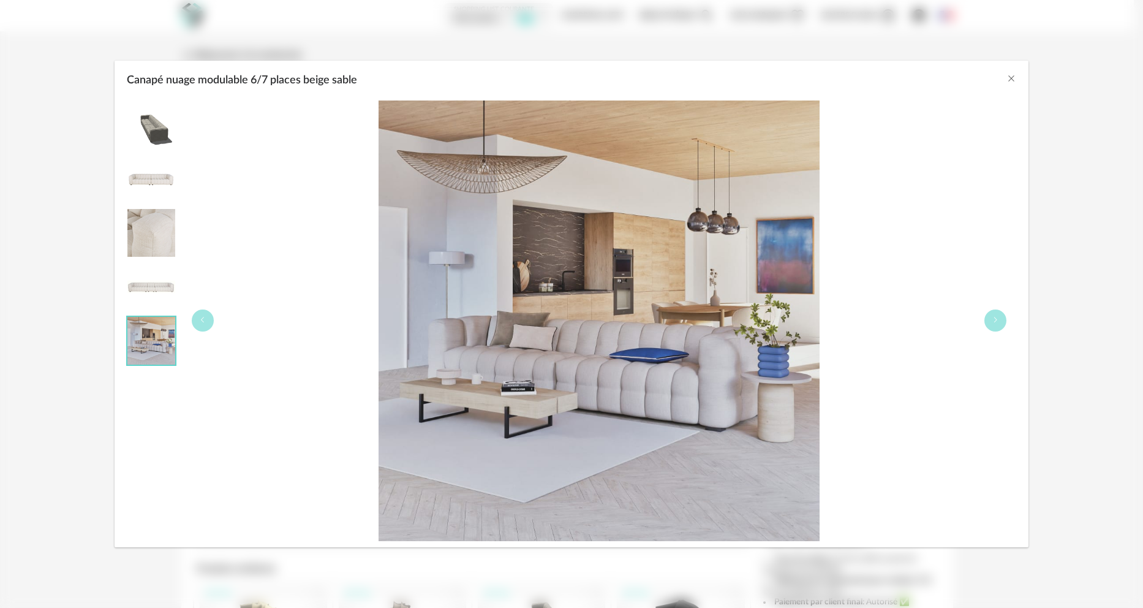
click at [157, 281] on img "Canapé nuage modulable 6/7 places beige sable" at bounding box center [151, 287] width 48 height 48
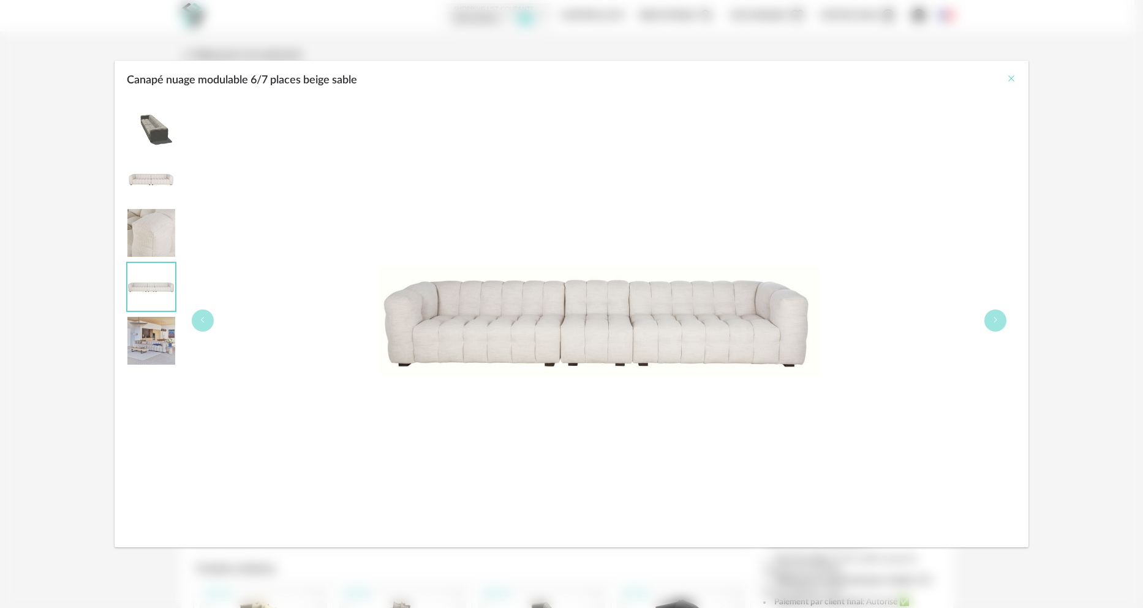
click at [1011, 78] on icon "Close" at bounding box center [1012, 79] width 10 height 10
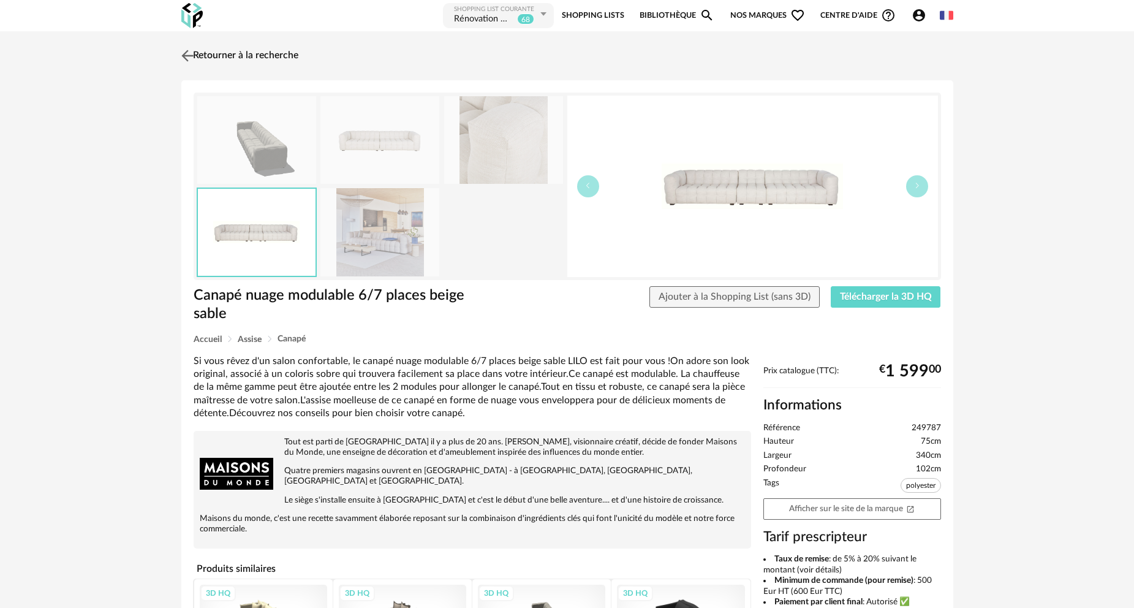
click at [186, 55] on img at bounding box center [187, 56] width 18 height 18
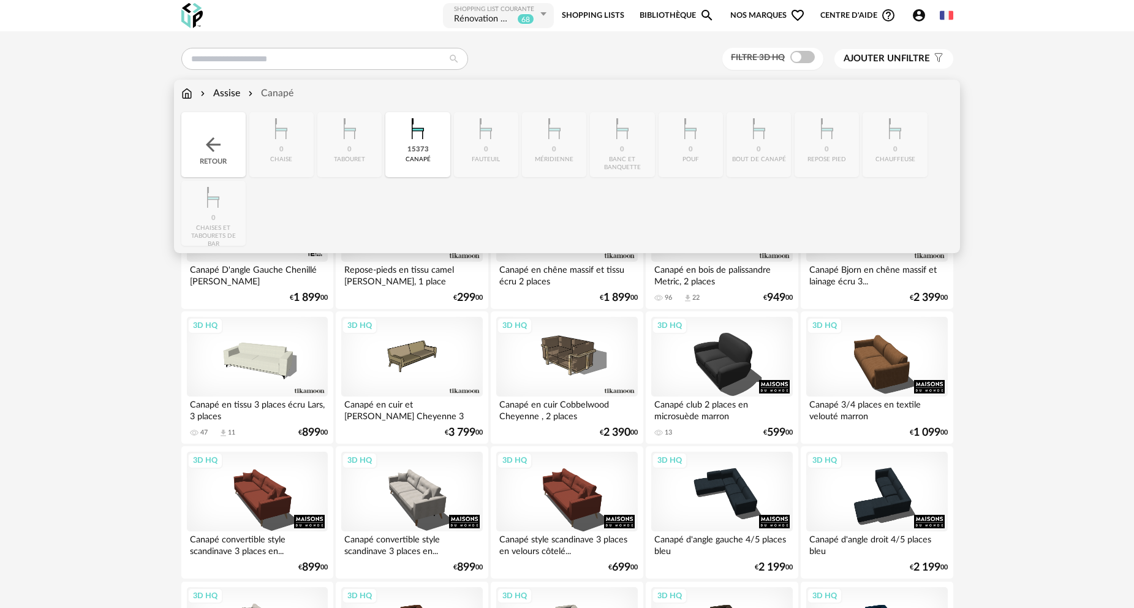
click at [188, 92] on img at bounding box center [186, 93] width 11 height 14
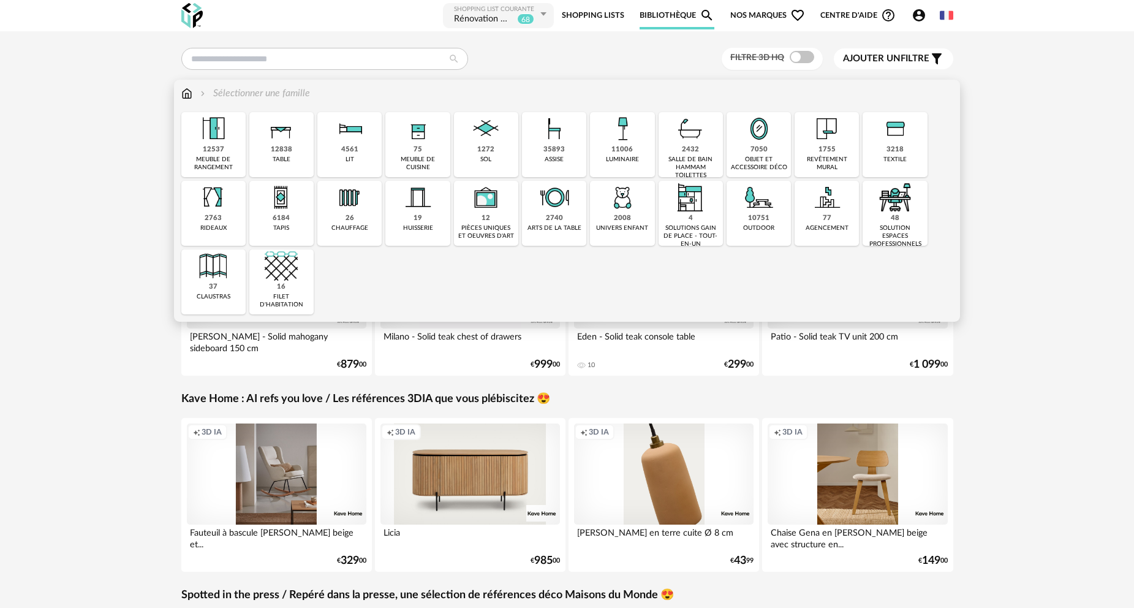
click at [551, 151] on div "35893" at bounding box center [553, 149] width 21 height 9
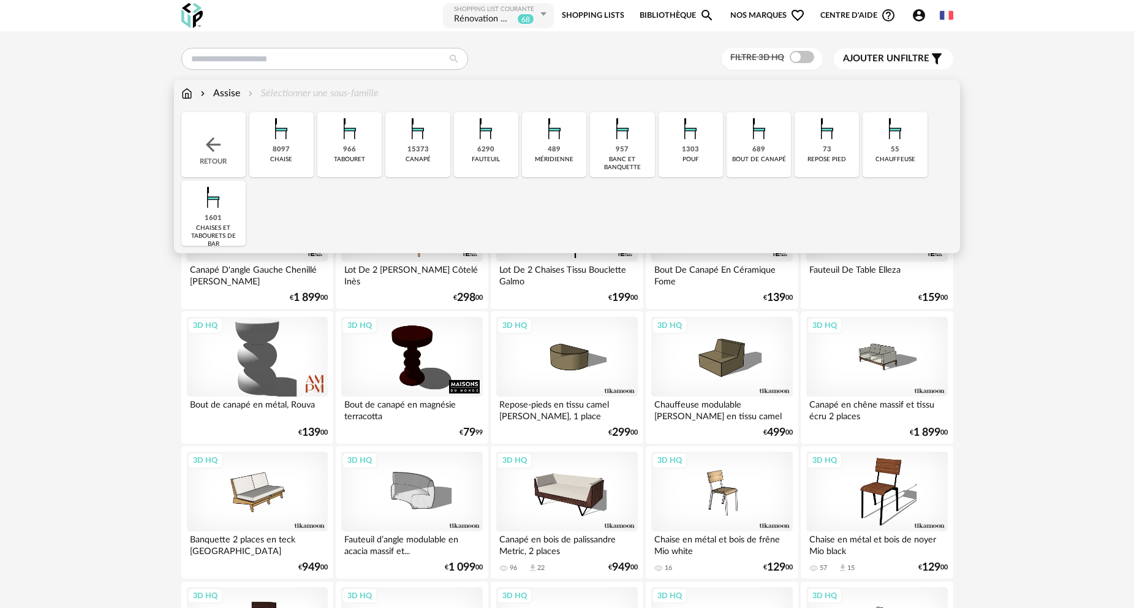
click at [412, 151] on div "15373" at bounding box center [417, 149] width 21 height 9
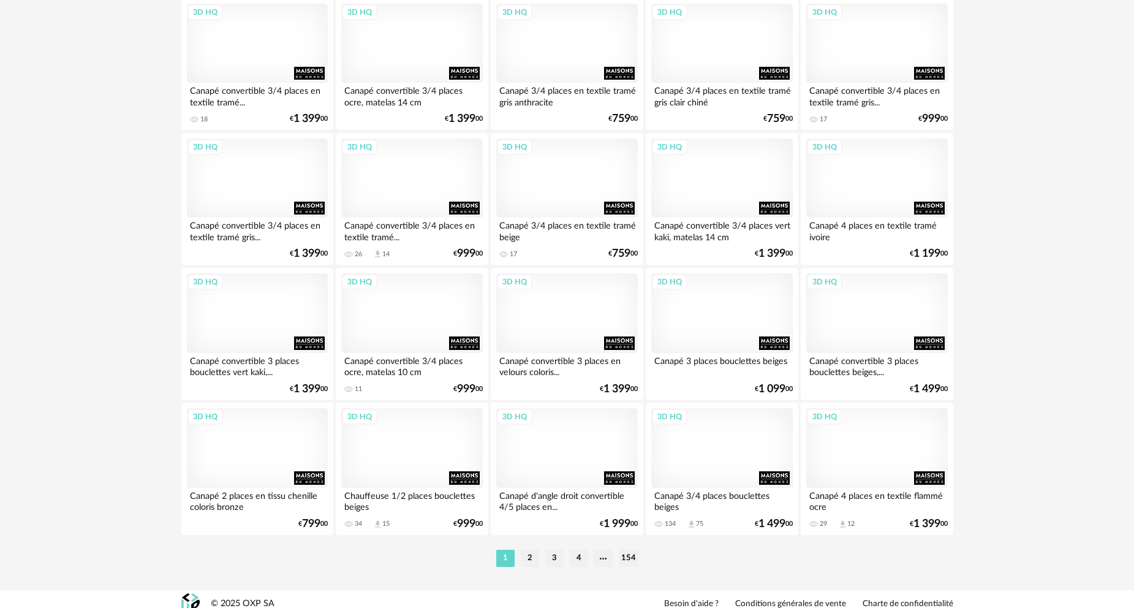
scroll to position [2346, 0]
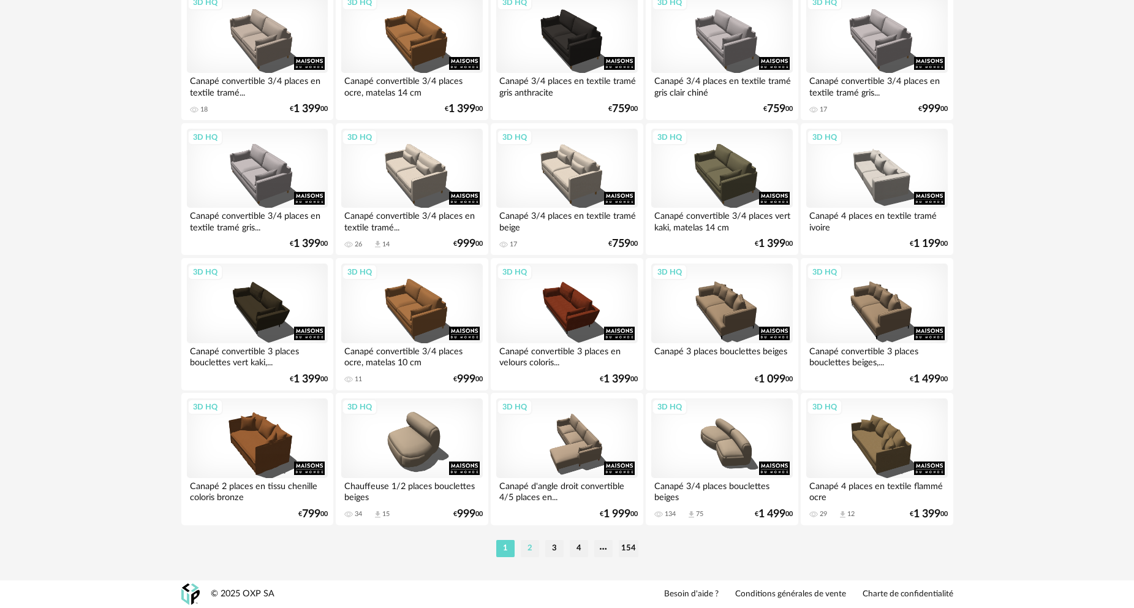
click at [528, 551] on li "2" at bounding box center [530, 548] width 18 height 17
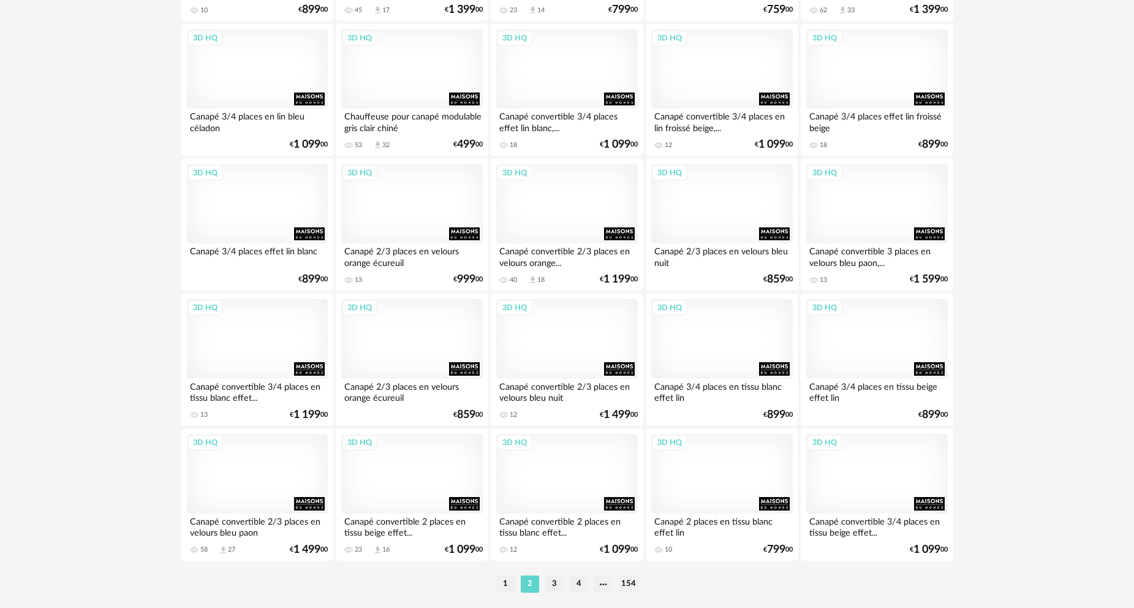
scroll to position [2346, 0]
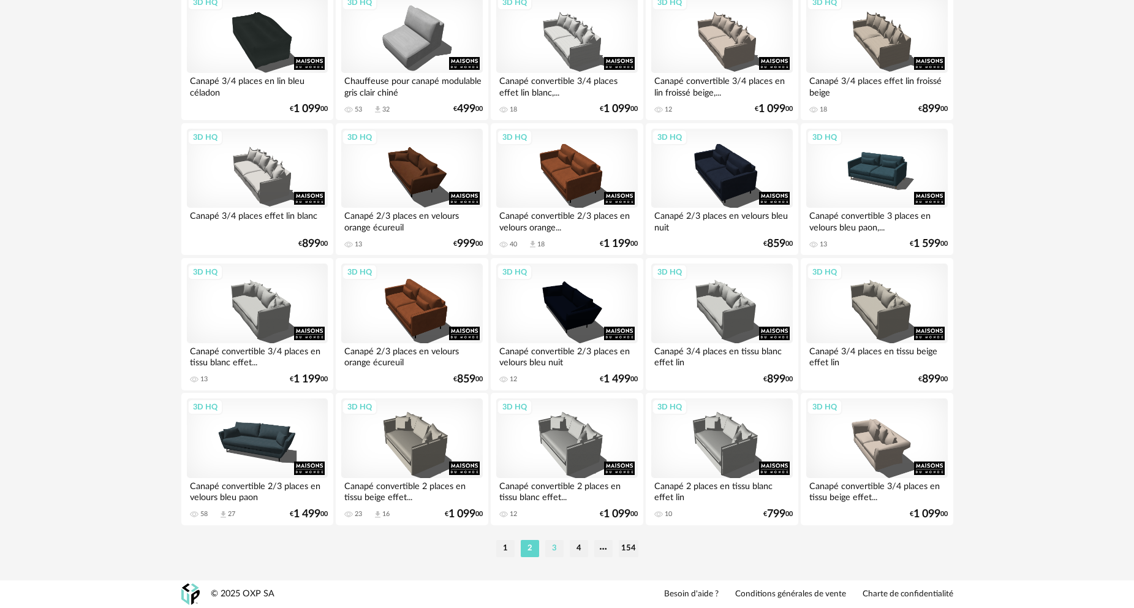
click at [555, 549] on li "3" at bounding box center [554, 548] width 18 height 17
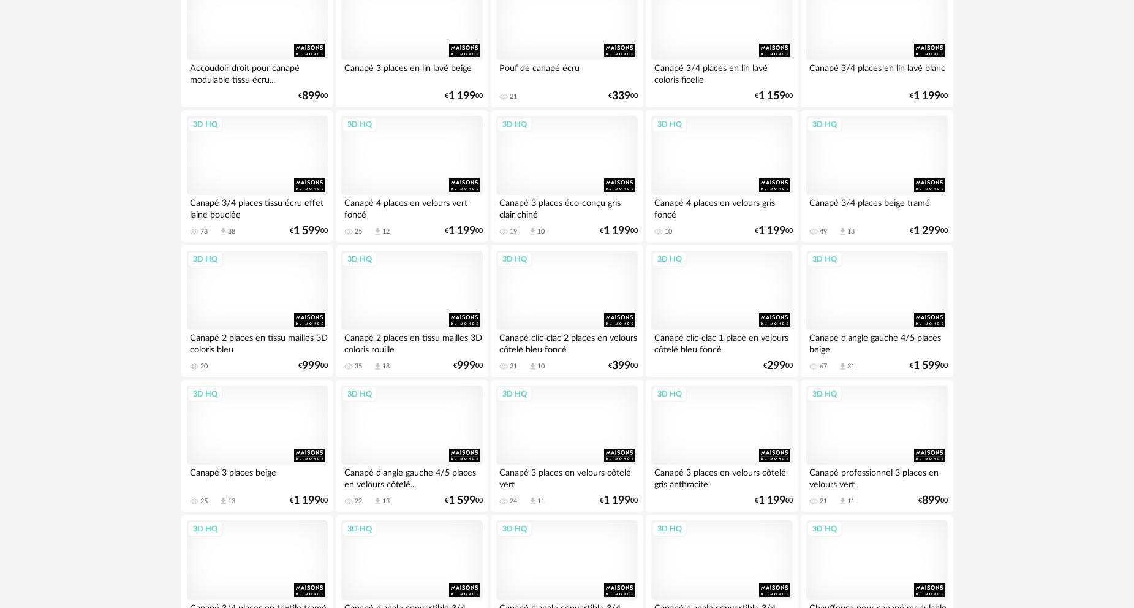
scroll to position [429, 0]
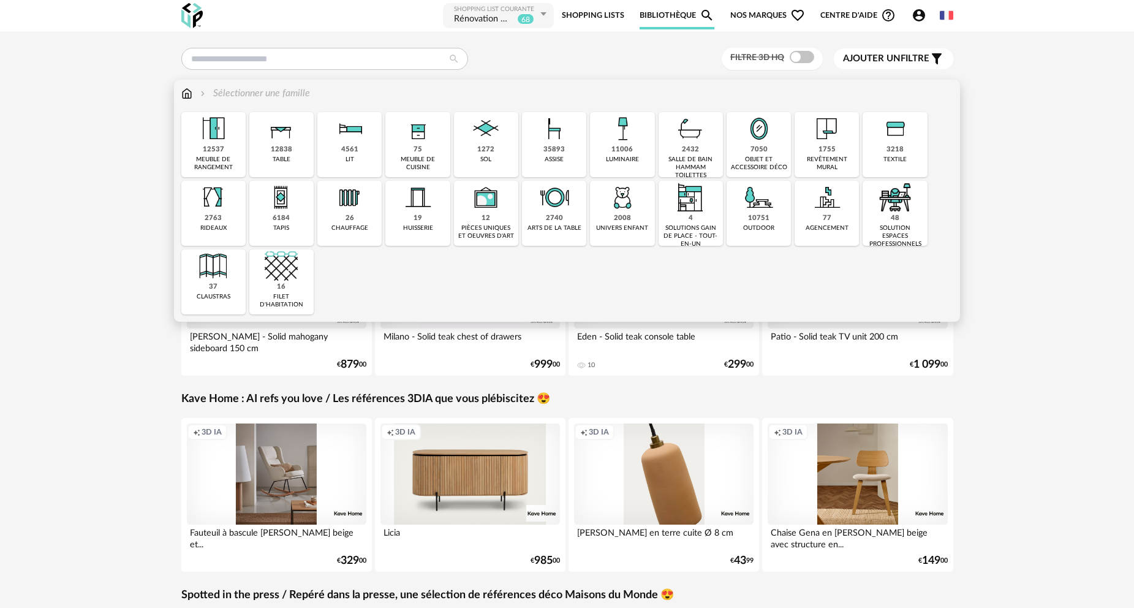
click at [278, 152] on div "12838" at bounding box center [281, 149] width 21 height 9
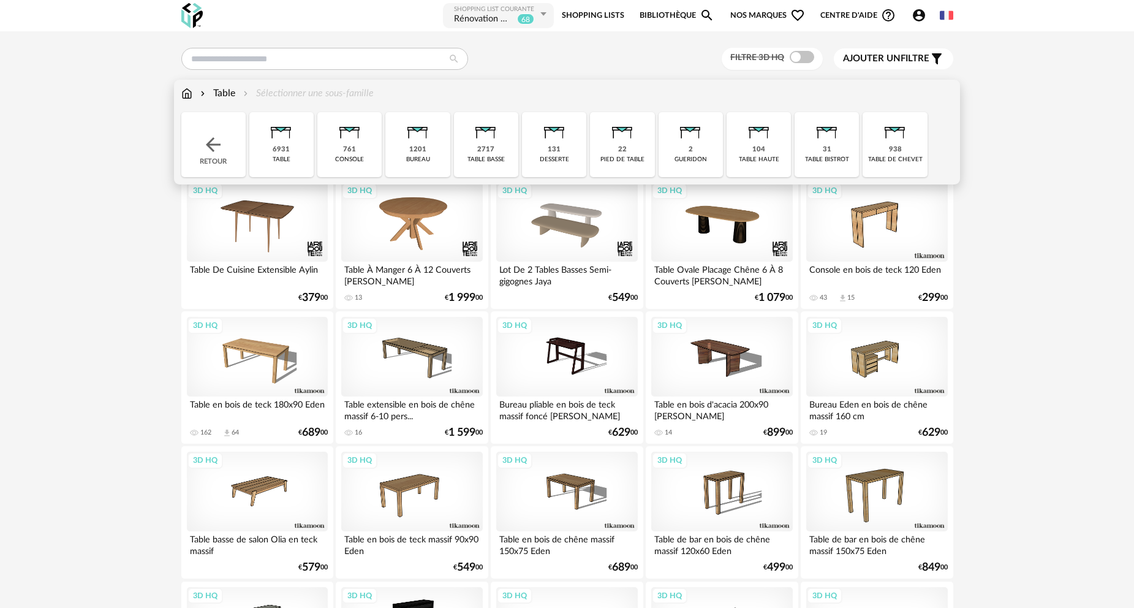
click at [490, 155] on div "2717 table basse" at bounding box center [486, 144] width 64 height 65
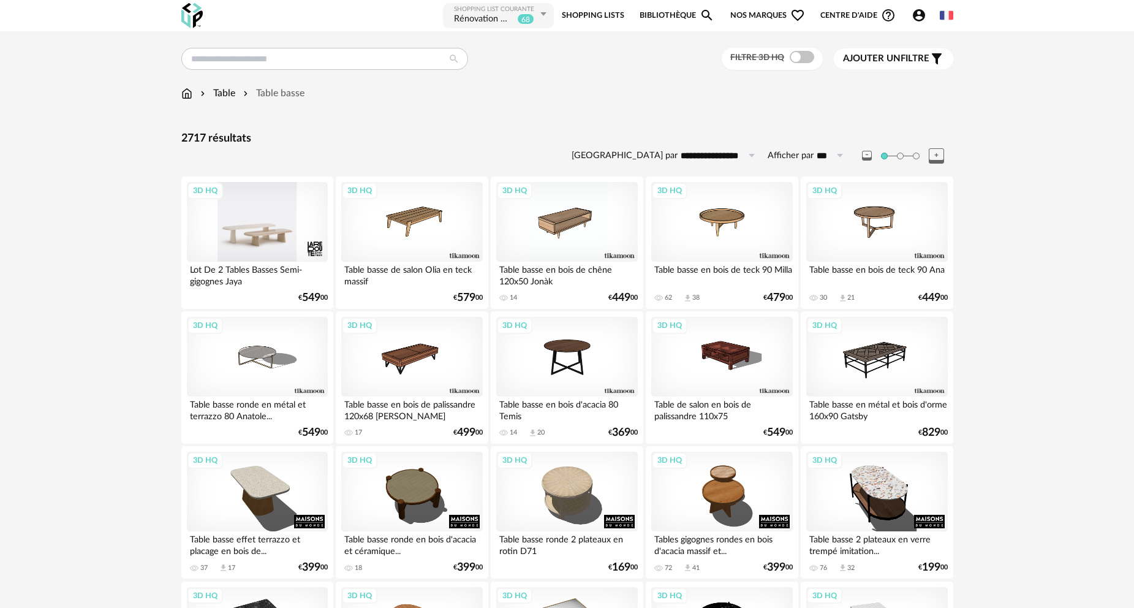
click at [263, 233] on div "3D HQ" at bounding box center [257, 222] width 141 height 80
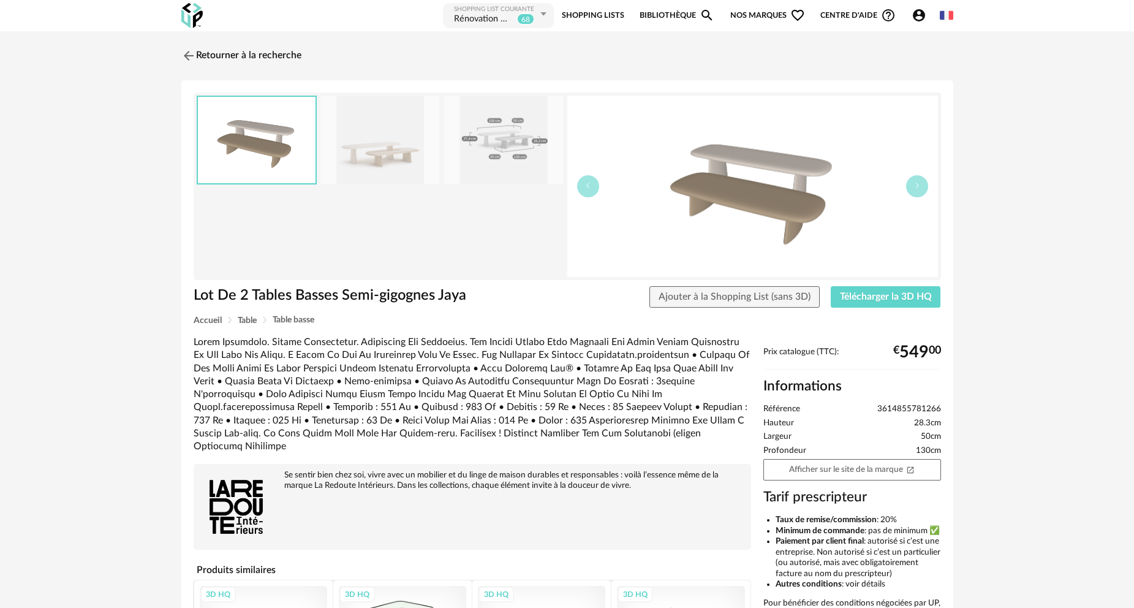
click at [382, 161] on img at bounding box center [379, 140] width 119 height 88
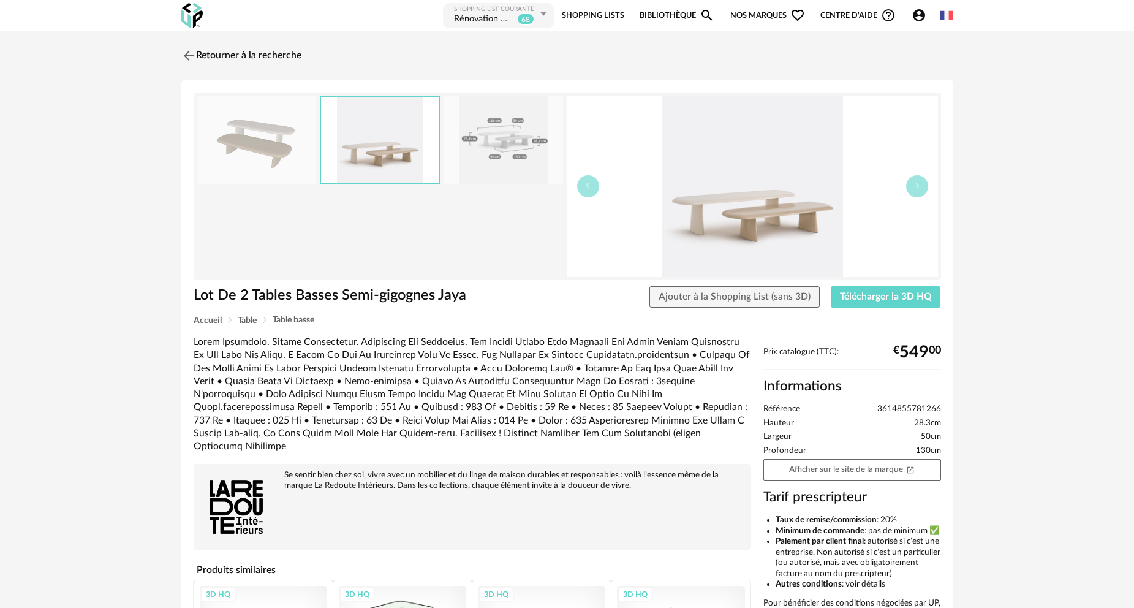
click at [775, 189] on img at bounding box center [752, 186] width 371 height 181
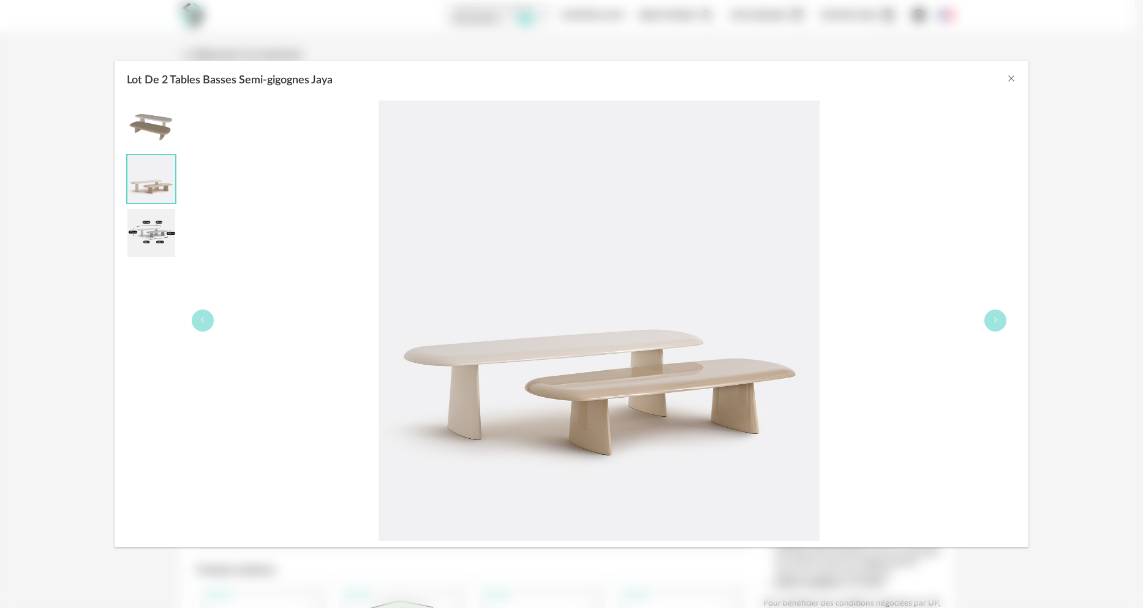
click at [74, 73] on div "Lot De 2 Tables Basses Semi-gigognes Jaya" at bounding box center [571, 304] width 1143 height 608
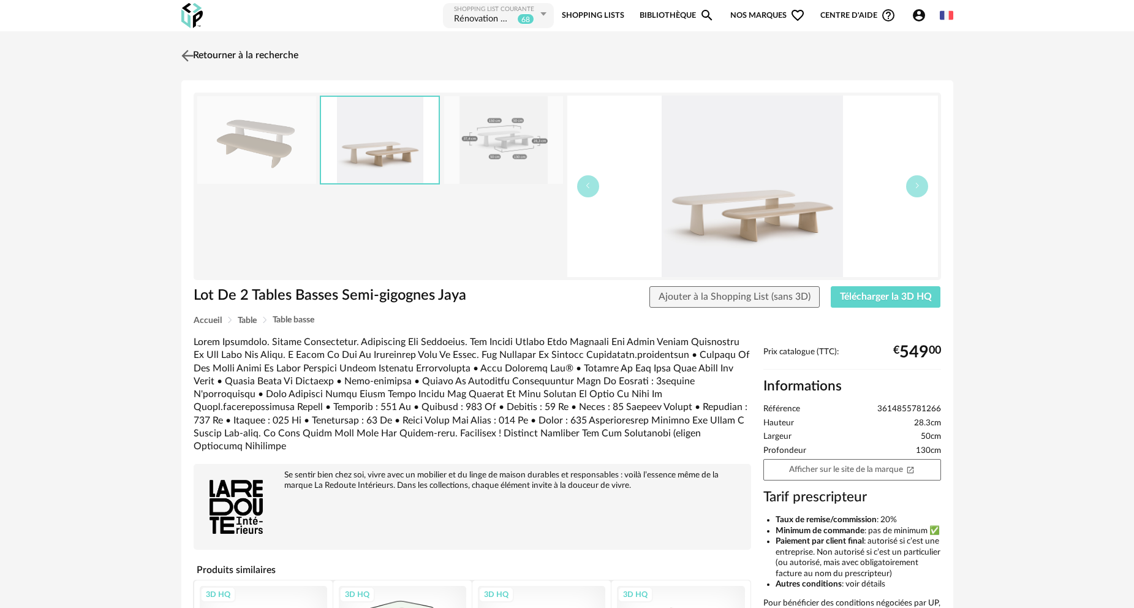
click at [200, 56] on link "Retourner à la recherche" at bounding box center [238, 55] width 120 height 27
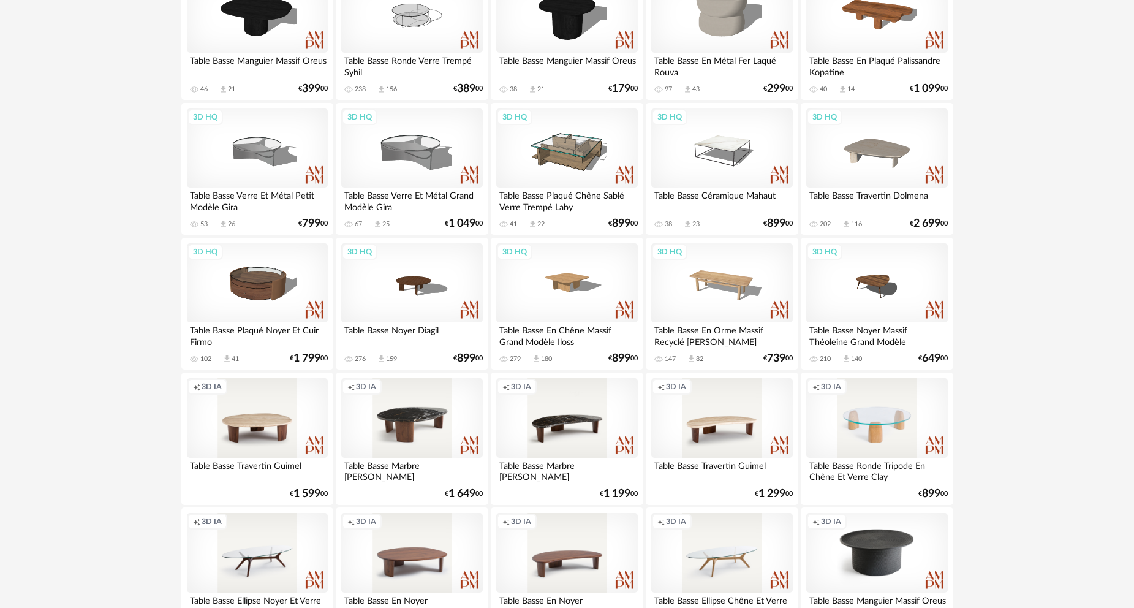
scroll to position [2346, 0]
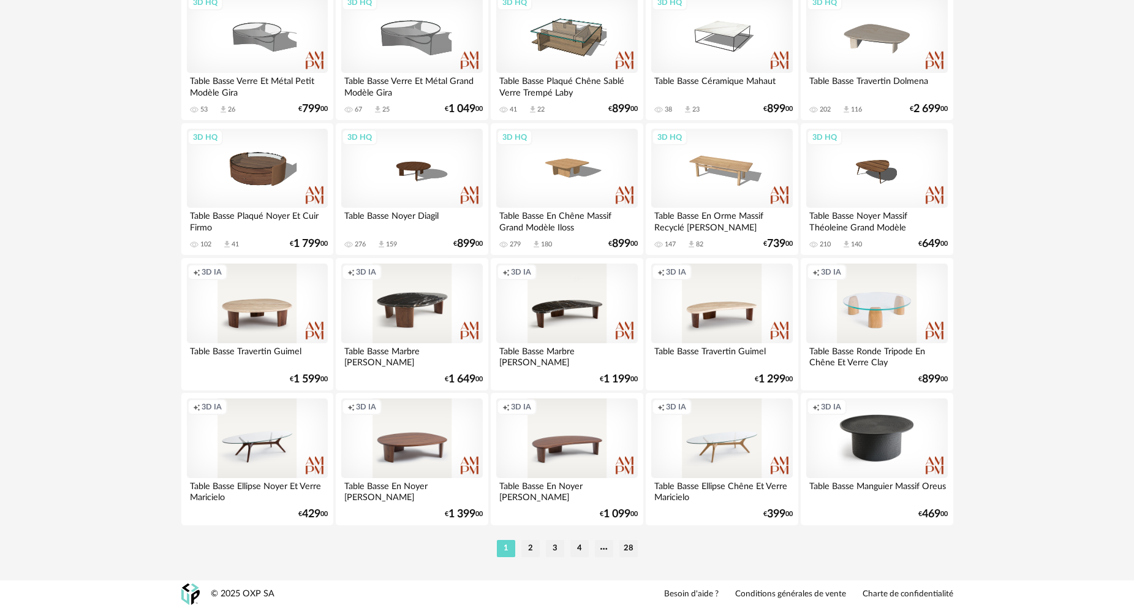
click at [534, 550] on li "2" at bounding box center [530, 548] width 18 height 17
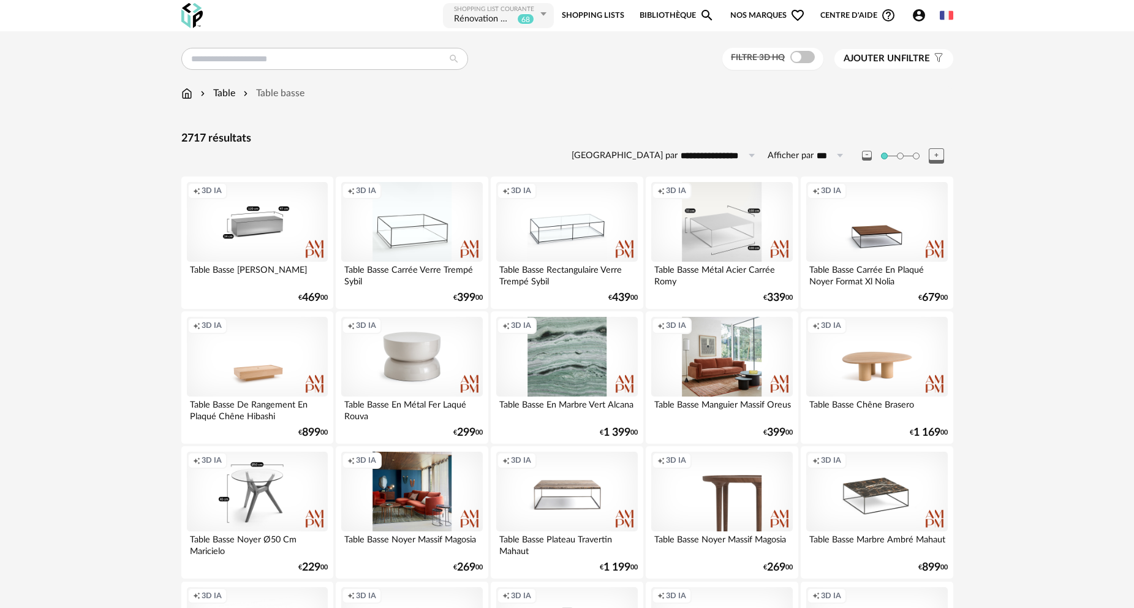
click at [267, 217] on div "Creation icon 3D IA" at bounding box center [257, 222] width 141 height 80
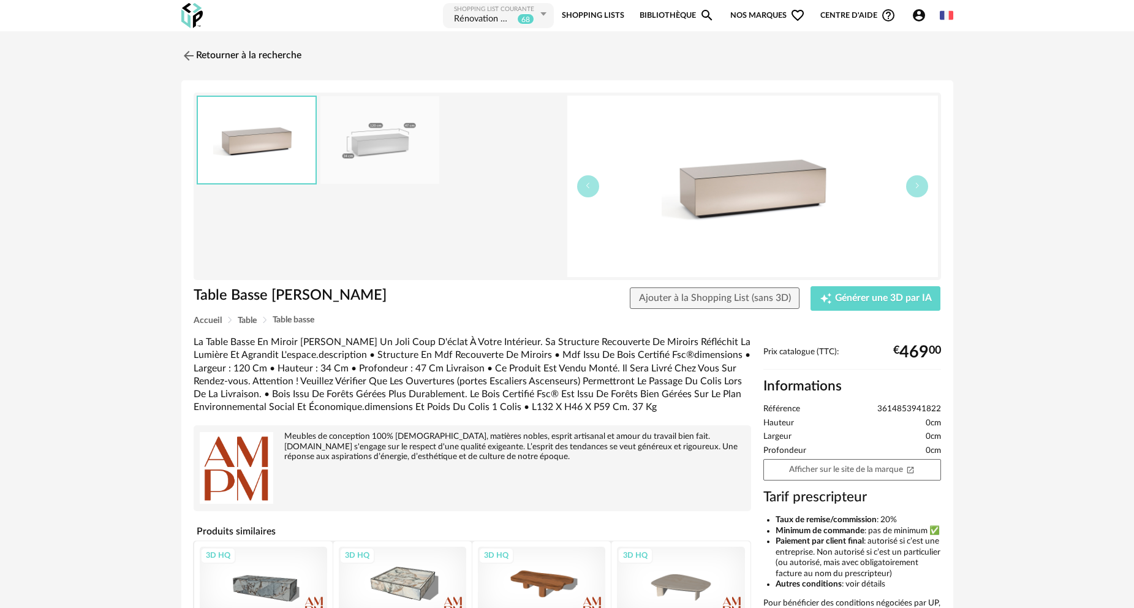
click at [759, 191] on img at bounding box center [752, 186] width 371 height 181
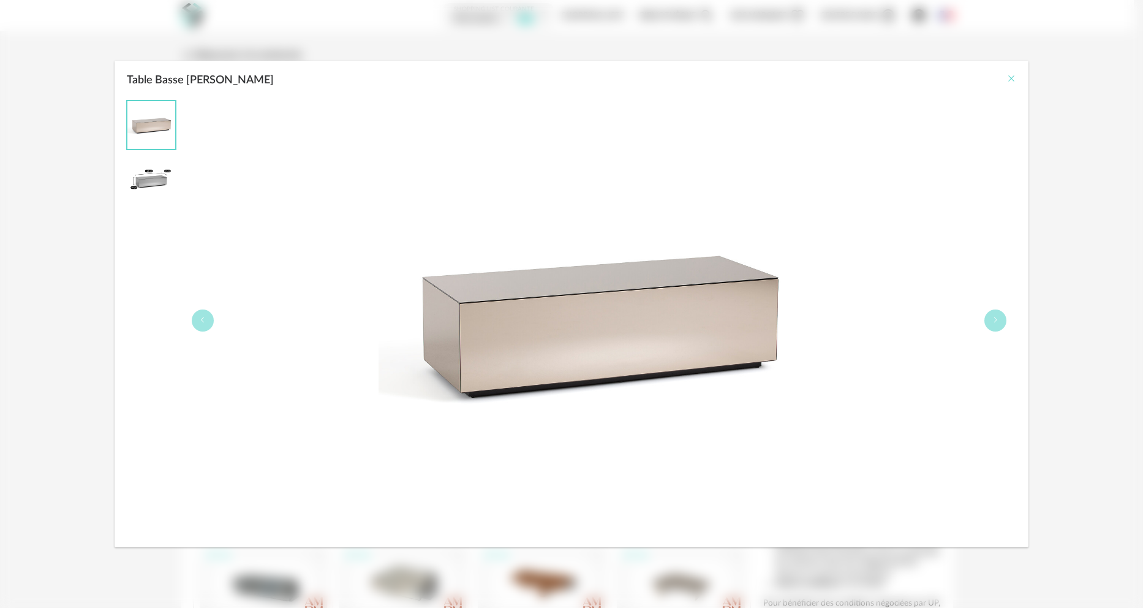
click at [1008, 80] on icon "Close" at bounding box center [1012, 79] width 10 height 10
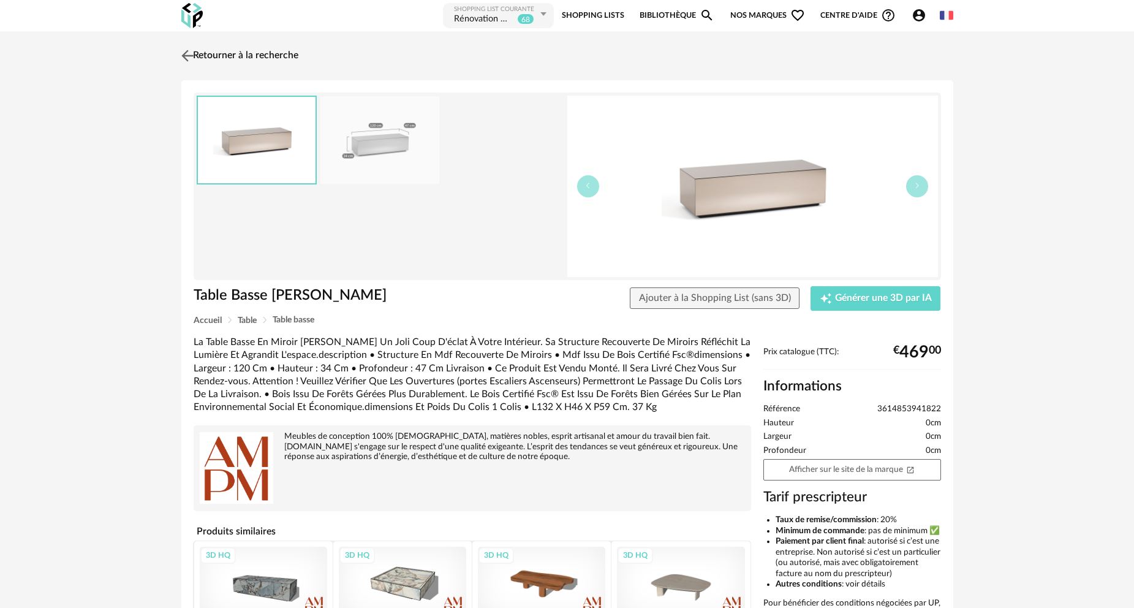
click at [222, 50] on link "Retourner à la recherche" at bounding box center [238, 55] width 120 height 27
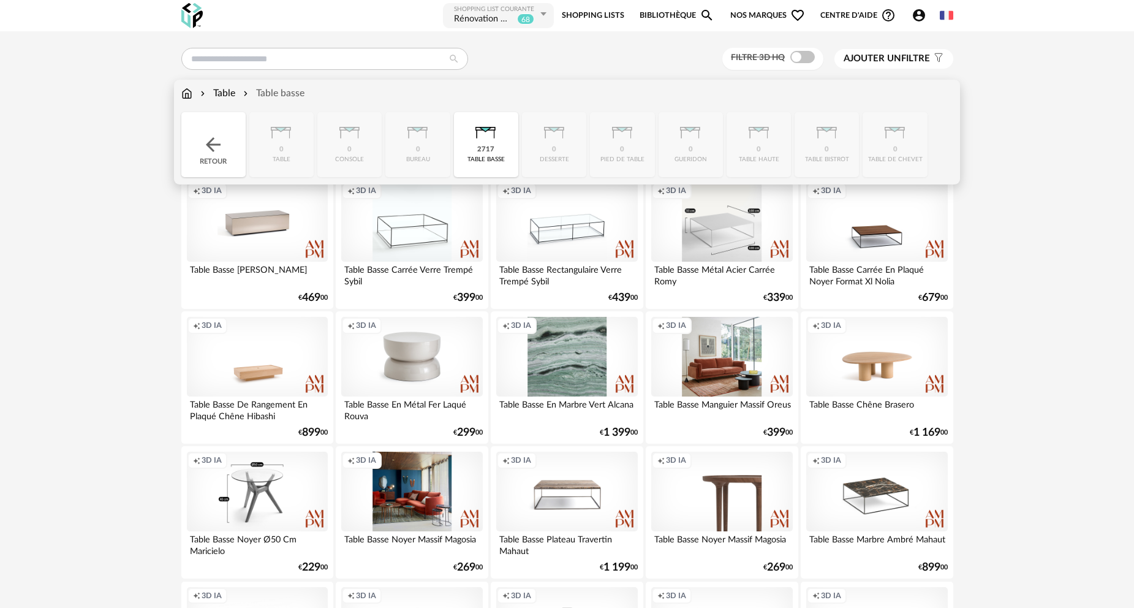
click at [188, 91] on img at bounding box center [186, 93] width 11 height 14
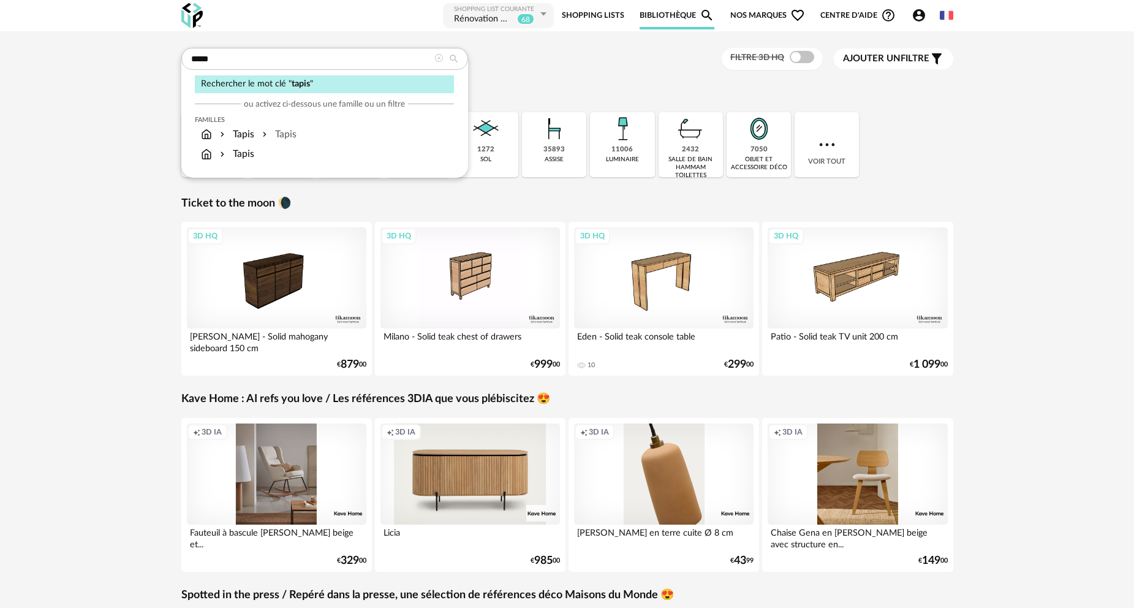
type input "*****"
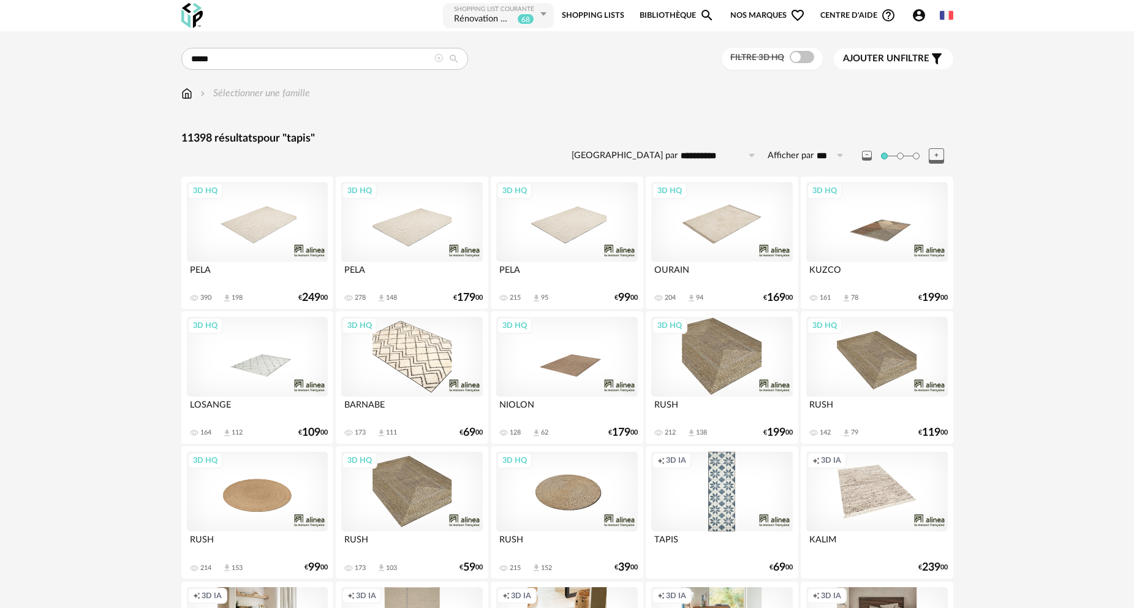
click at [579, 228] on div "3D HQ" at bounding box center [566, 222] width 141 height 80
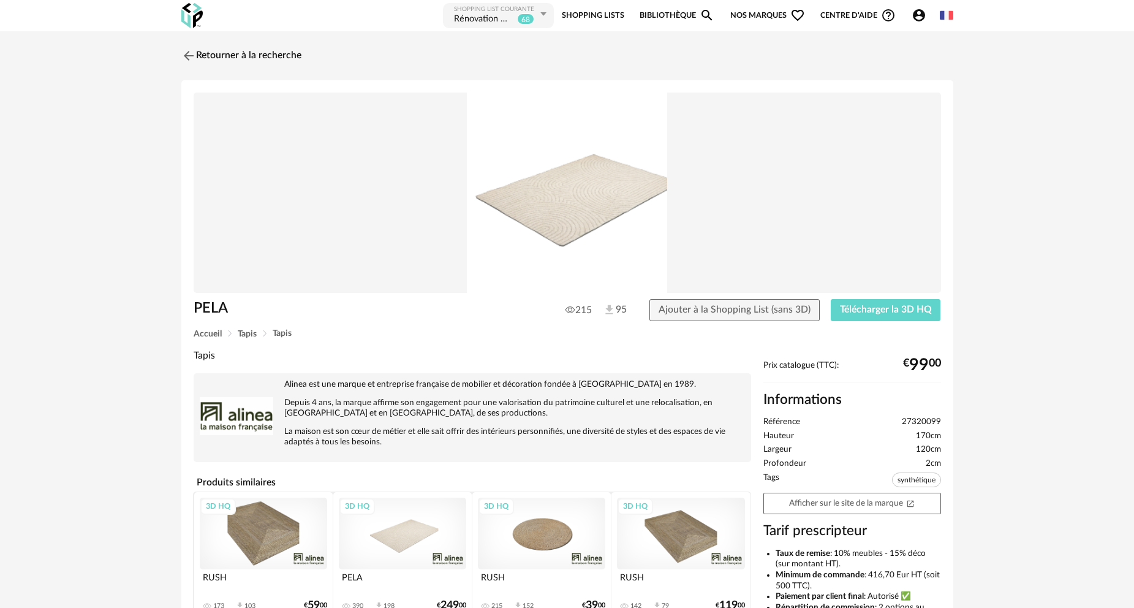
click at [589, 220] on img at bounding box center [568, 193] width 748 height 200
click at [198, 52] on link "Retourner à la recherche" at bounding box center [238, 55] width 120 height 27
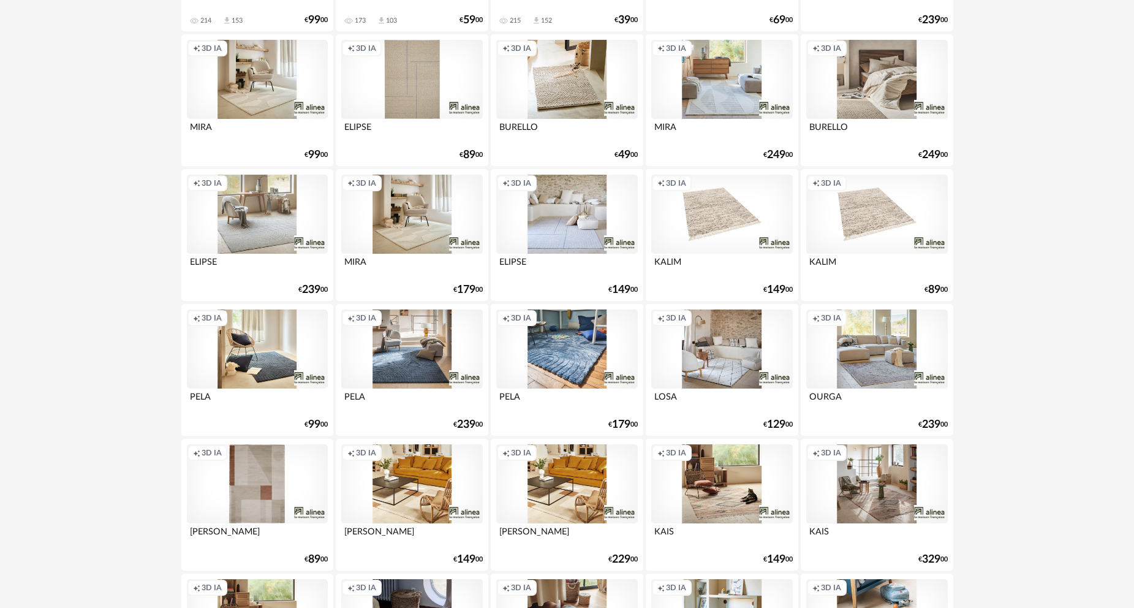
scroll to position [551, 0]
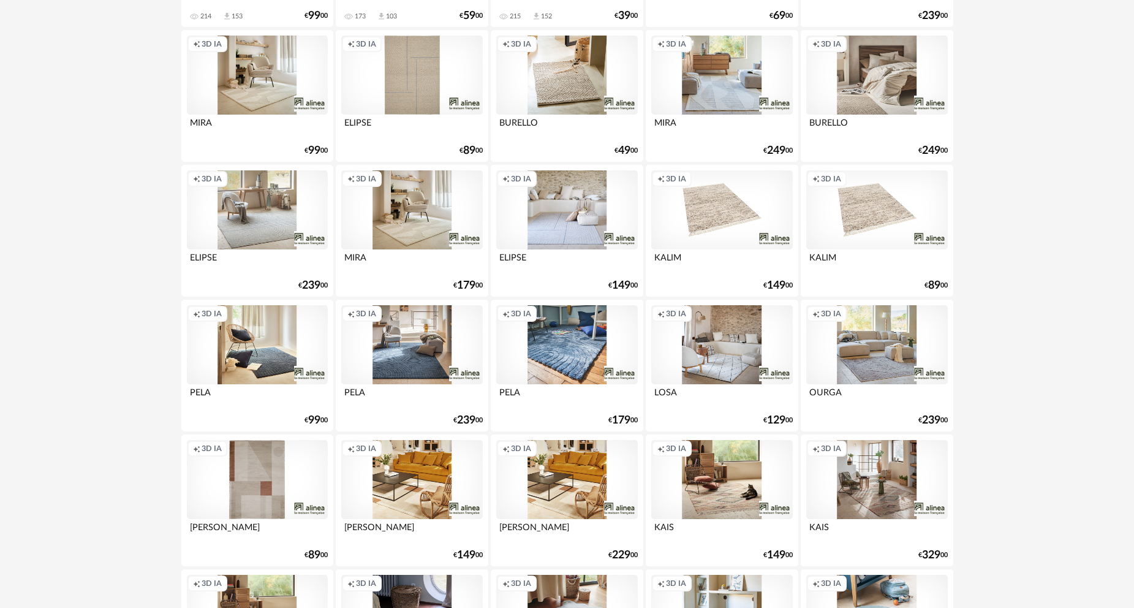
click at [569, 350] on div "Creation icon 3D IA" at bounding box center [566, 345] width 141 height 80
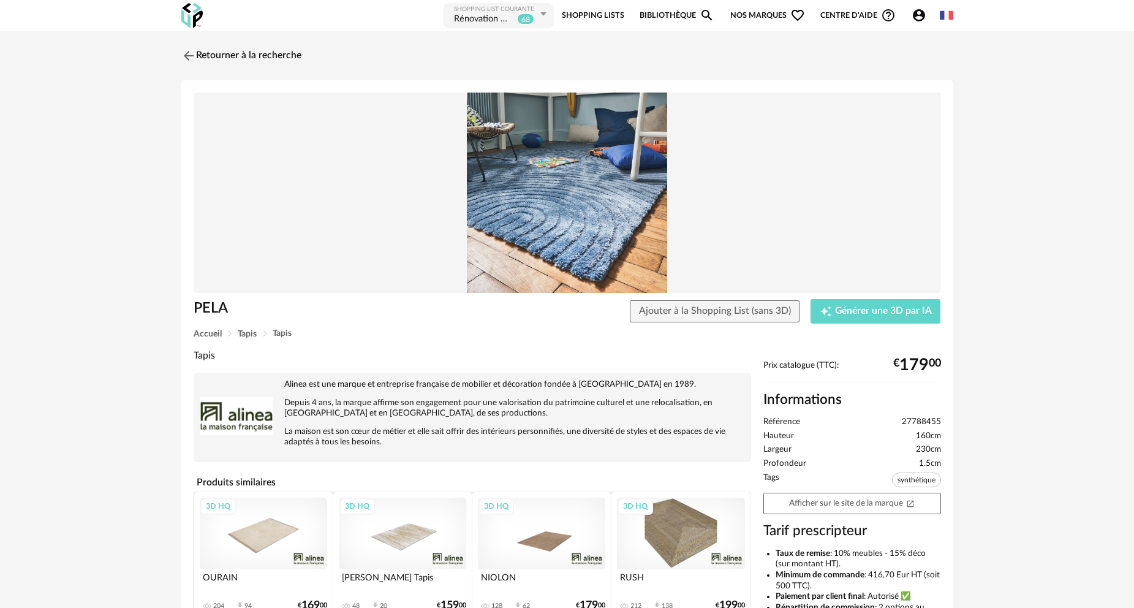
click at [578, 221] on img at bounding box center [568, 193] width 748 height 200
click at [571, 156] on img at bounding box center [568, 193] width 748 height 200
click at [252, 55] on link "Retourner à la recherche" at bounding box center [238, 55] width 120 height 27
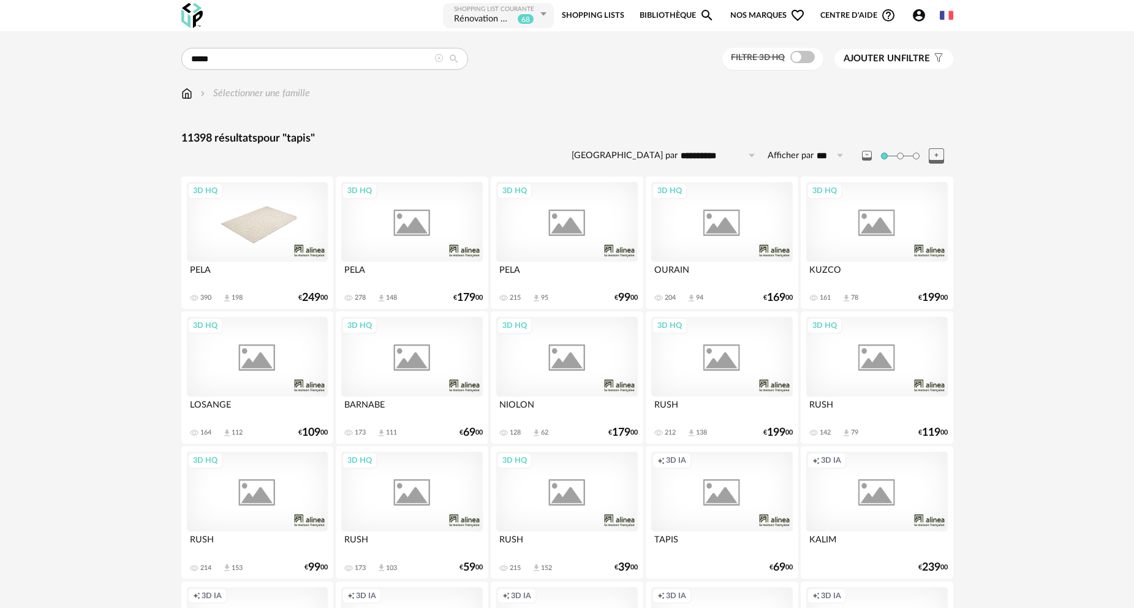
scroll to position [551, 0]
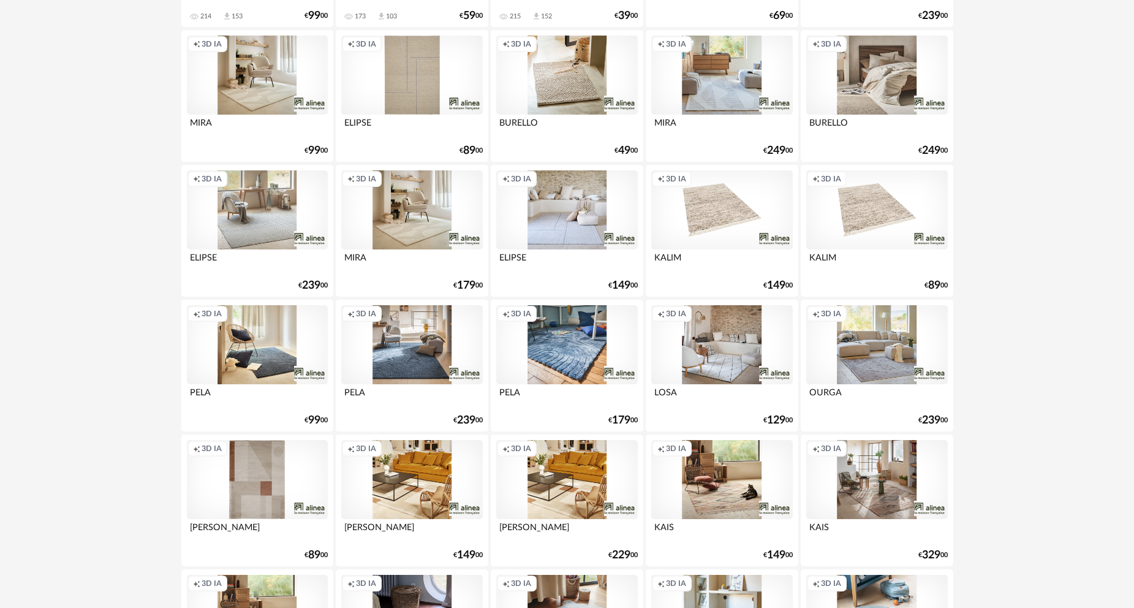
click at [409, 348] on div "Creation icon 3D IA" at bounding box center [411, 345] width 141 height 80
